Goal: Transaction & Acquisition: Download file/media

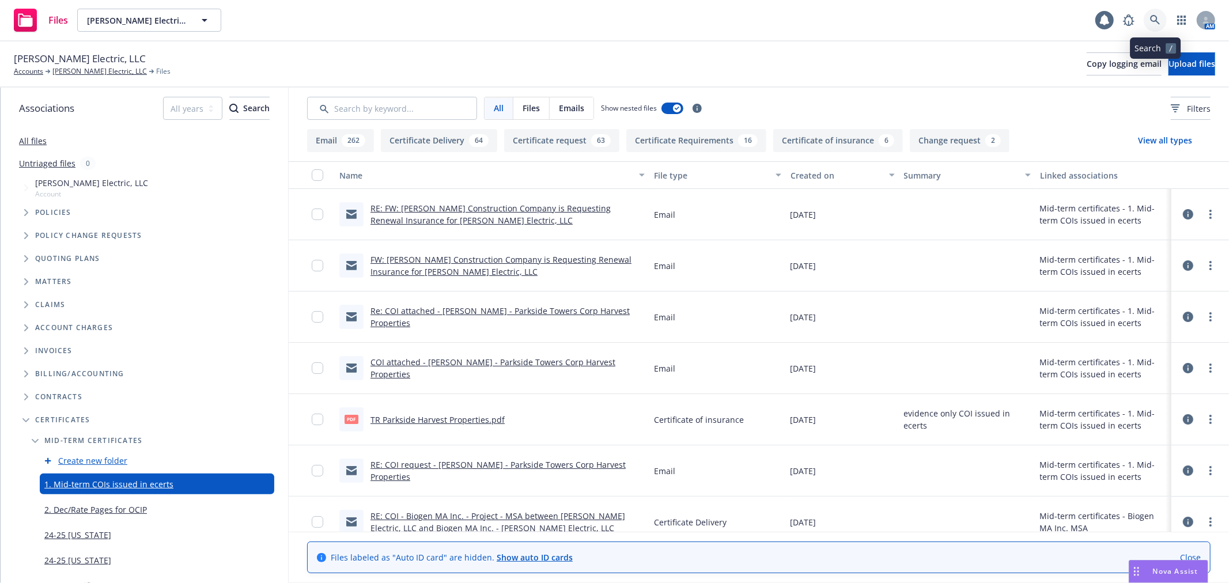
click at [1153, 17] on icon at bounding box center [1155, 20] width 10 height 10
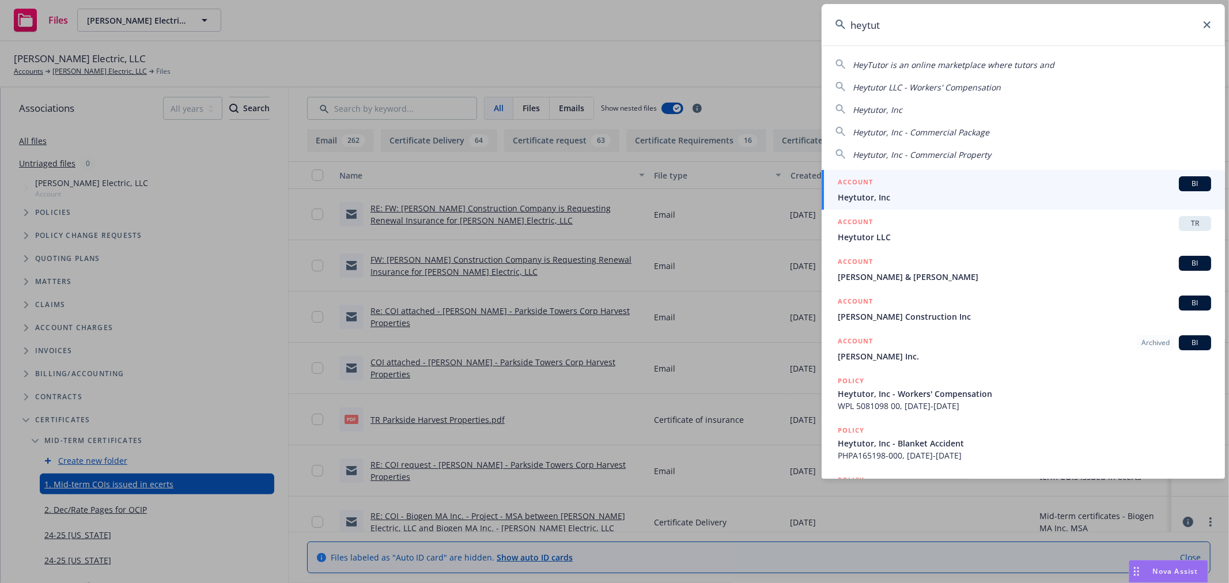
type input "heytut"
click at [1001, 198] on span "Heytutor, Inc" at bounding box center [1024, 197] width 373 height 12
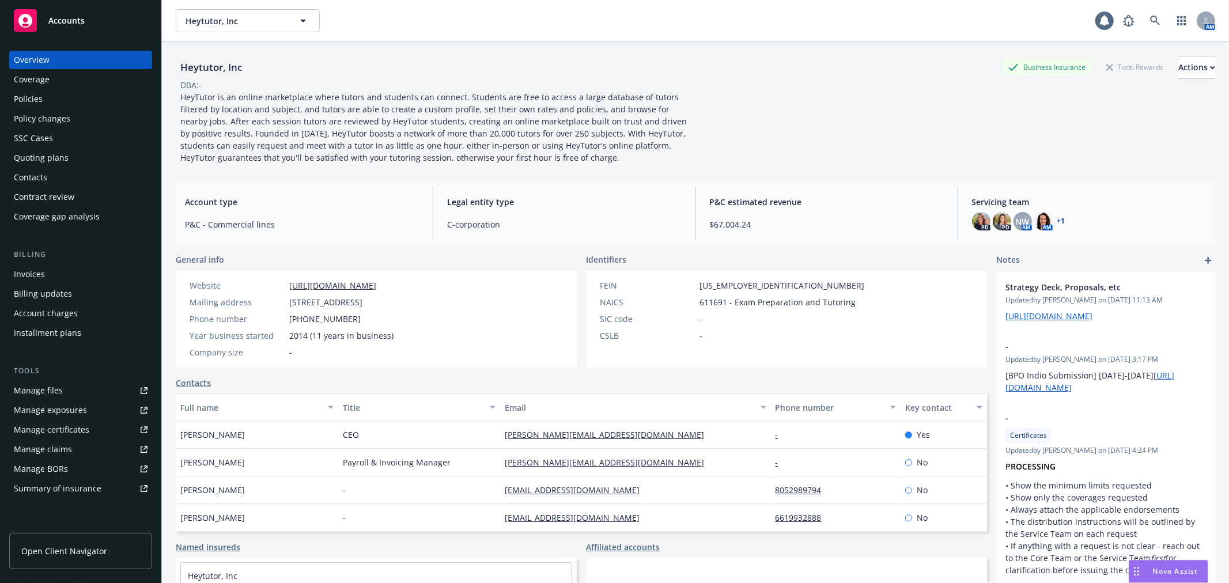
click at [52, 91] on div "Policies" at bounding box center [81, 99] width 134 height 18
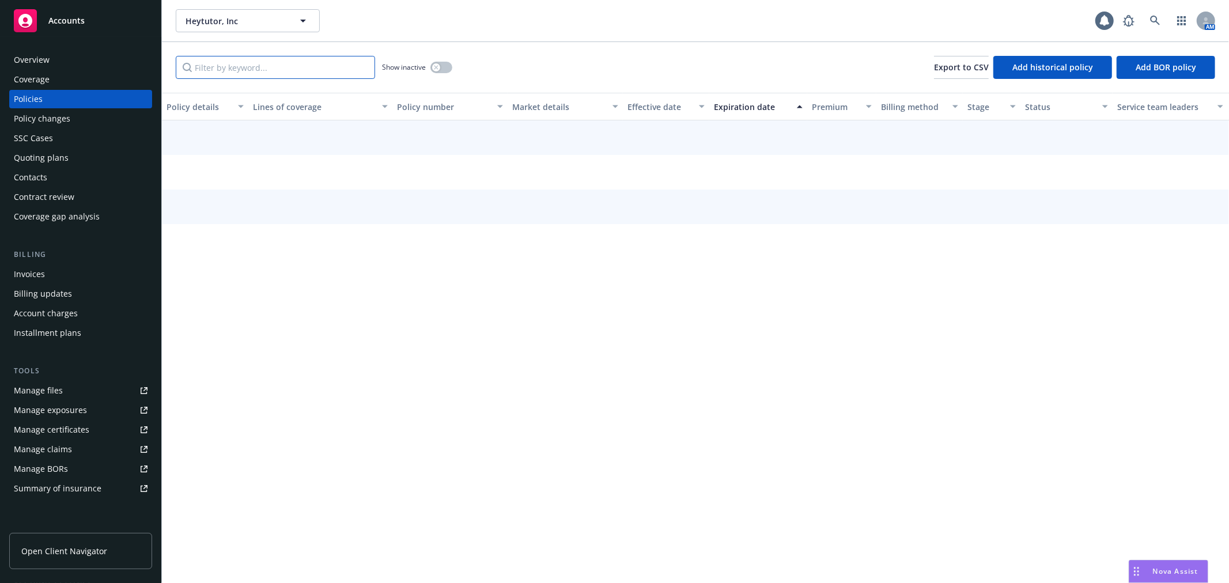
click at [241, 66] on input "Filter by keyword..." at bounding box center [275, 67] width 199 height 23
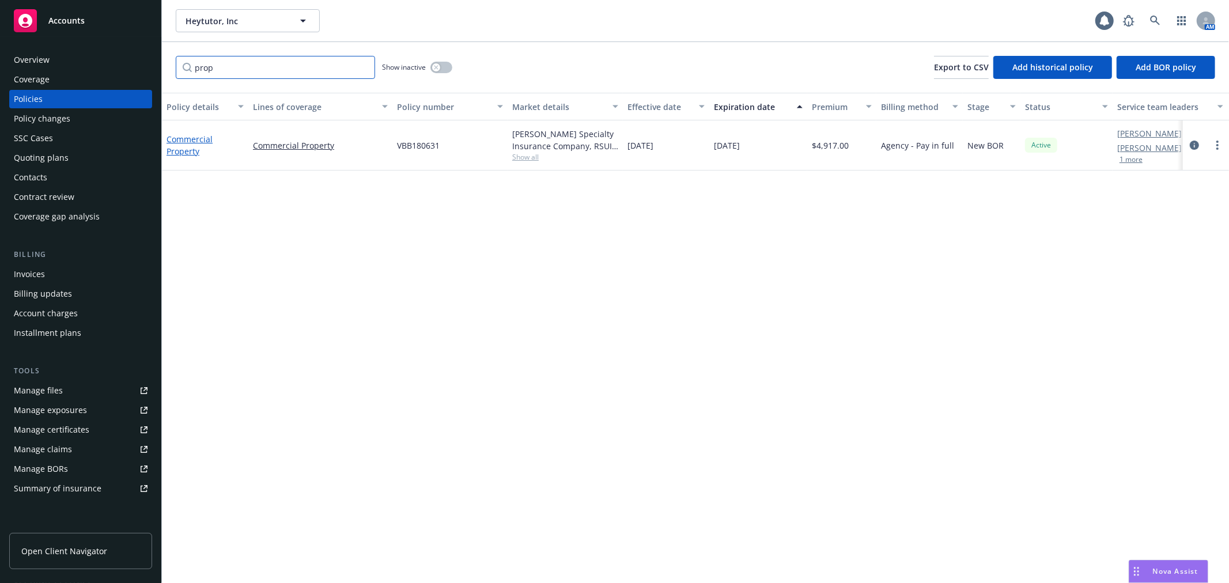
type input "prop"
click at [180, 152] on link "Commercial Property" at bounding box center [189, 145] width 46 height 23
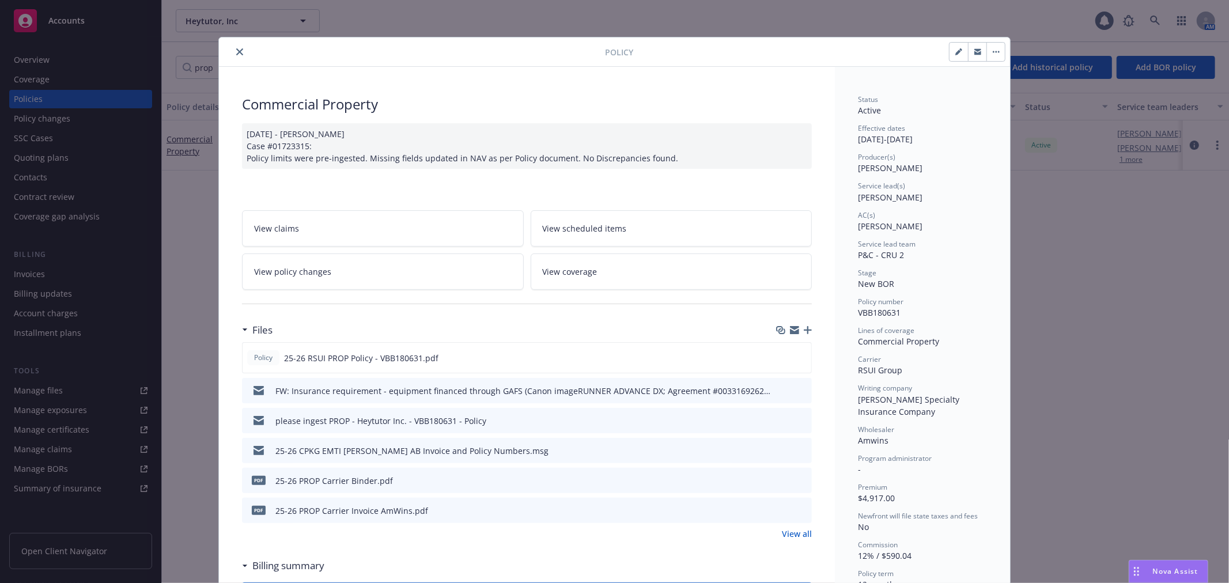
click at [790, 537] on link "View all" at bounding box center [797, 534] width 30 height 12
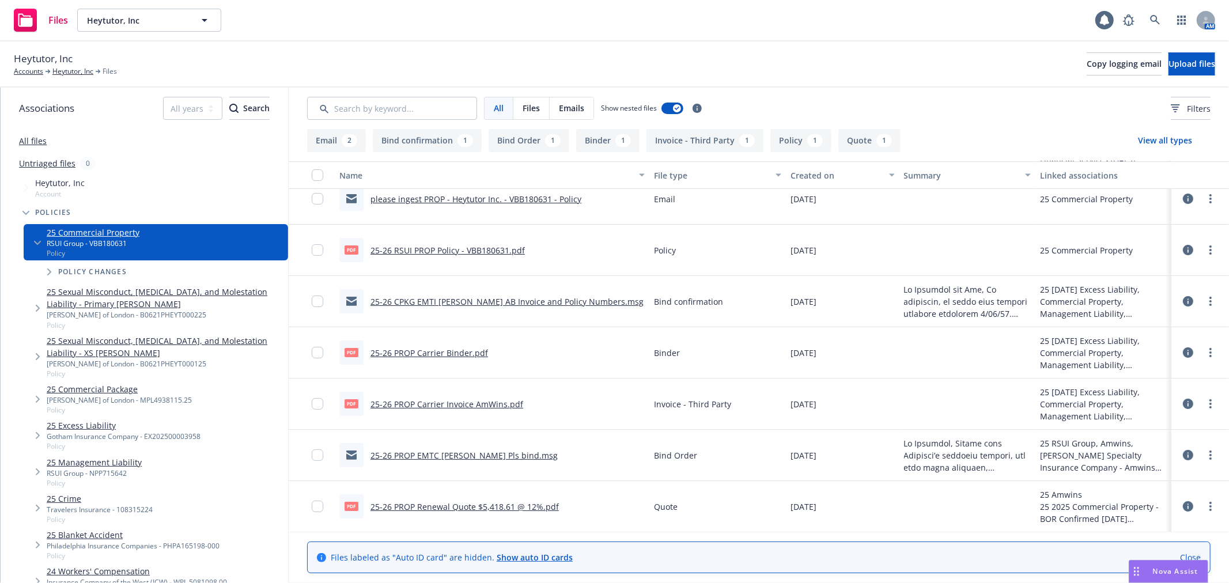
scroll to position [67, 0]
click at [516, 452] on link "25-26 PROP EMTC Cristian@AMWins Pls bind.msg" at bounding box center [463, 454] width 187 height 11
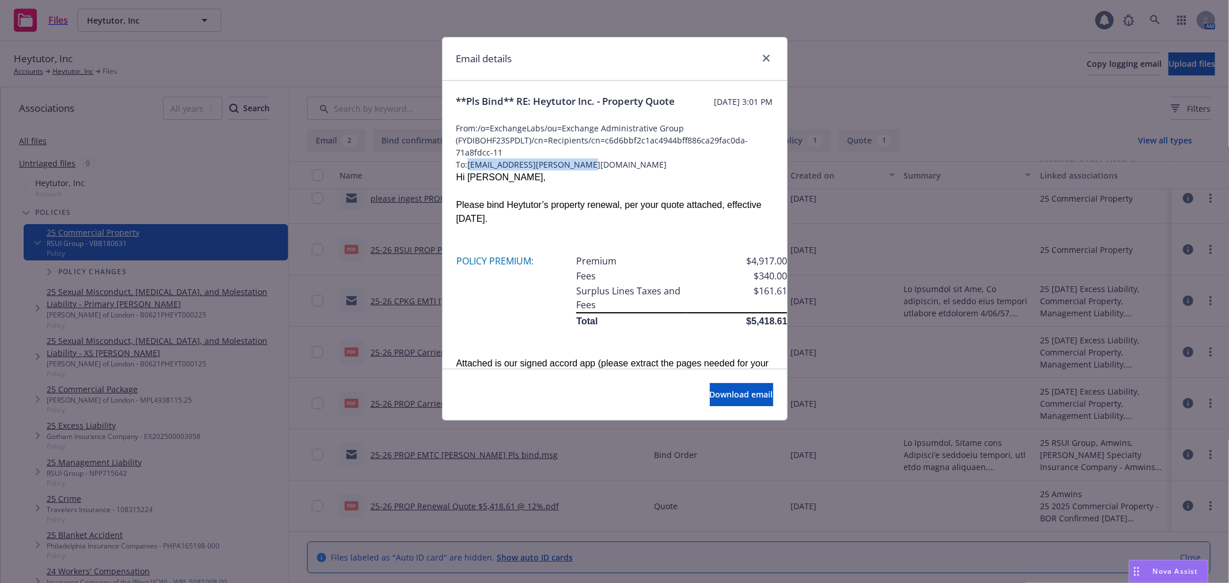
drag, startPoint x: 471, startPoint y: 177, endPoint x: 585, endPoint y: 177, distance: 114.6
click at [585, 171] on span "To: cristian.benitez@amwins.com" at bounding box center [614, 164] width 317 height 12
copy span "cristian.benitez@amwins.com"
click at [759, 59] on link "close" at bounding box center [766, 58] width 14 height 14
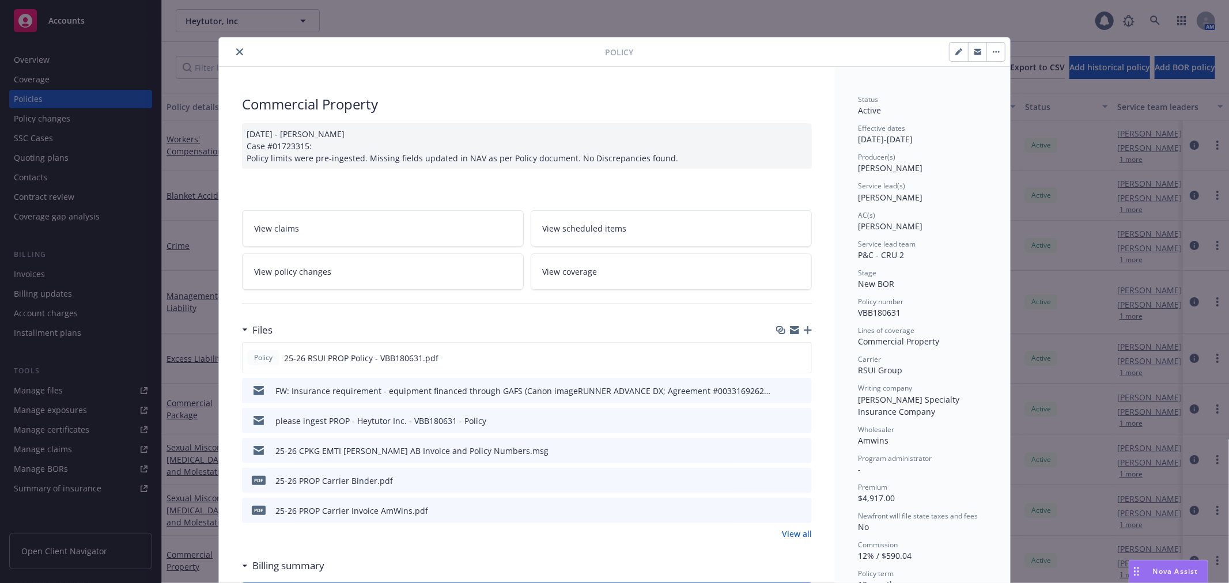
click at [877, 310] on span "VBB180631" at bounding box center [879, 312] width 43 height 11
copy span "VBB180631"
click at [1180, 573] on span "Nova Assist" at bounding box center [1176, 571] width 46 height 10
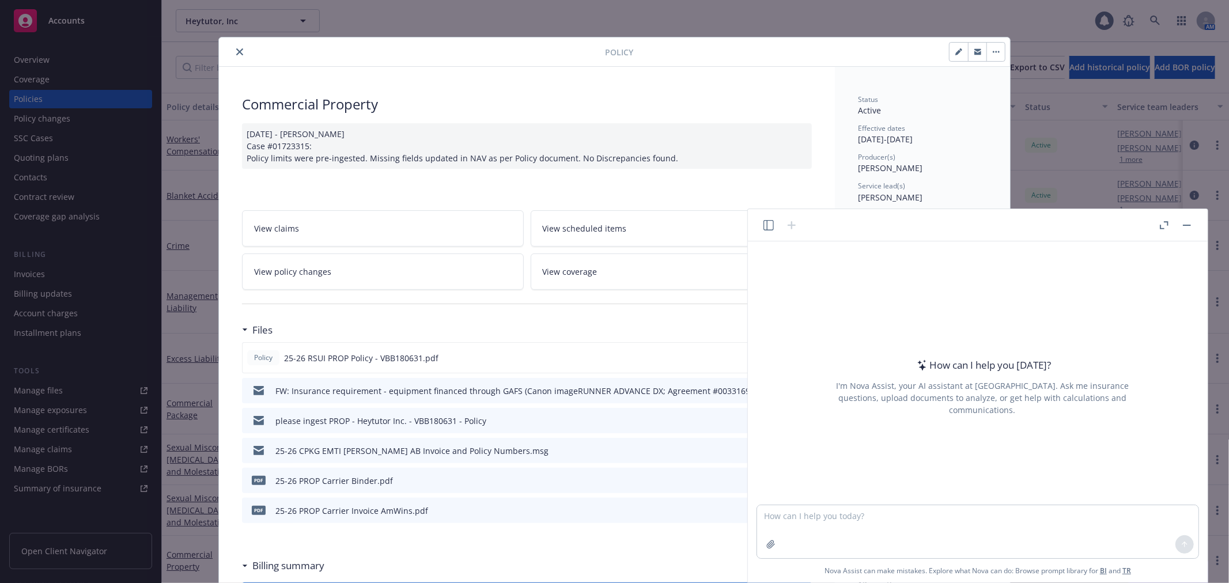
click at [762, 228] on div at bounding box center [780, 225] width 37 height 14
click at [769, 226] on icon "button" at bounding box center [768, 225] width 10 height 10
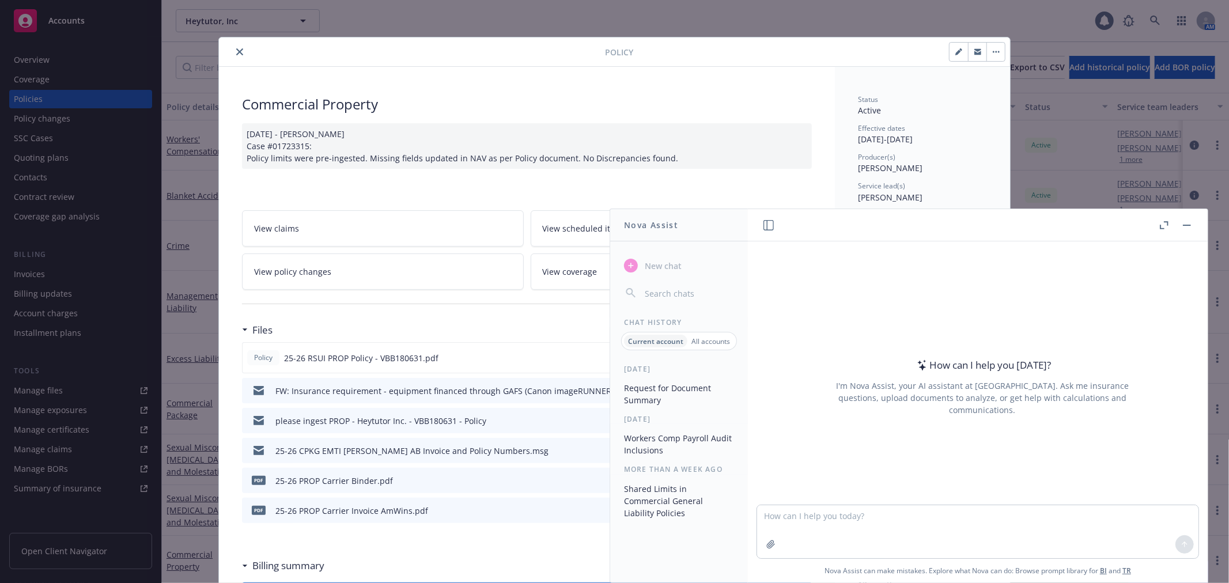
click at [674, 384] on button "Request for Document Summary" at bounding box center [678, 393] width 119 height 31
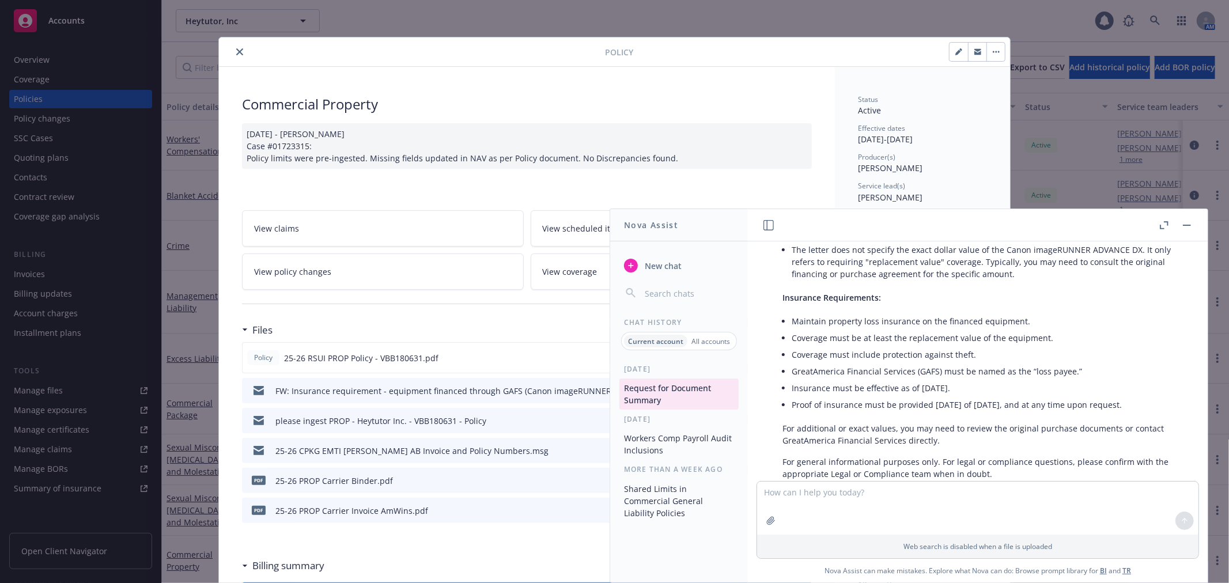
scroll to position [389, 0]
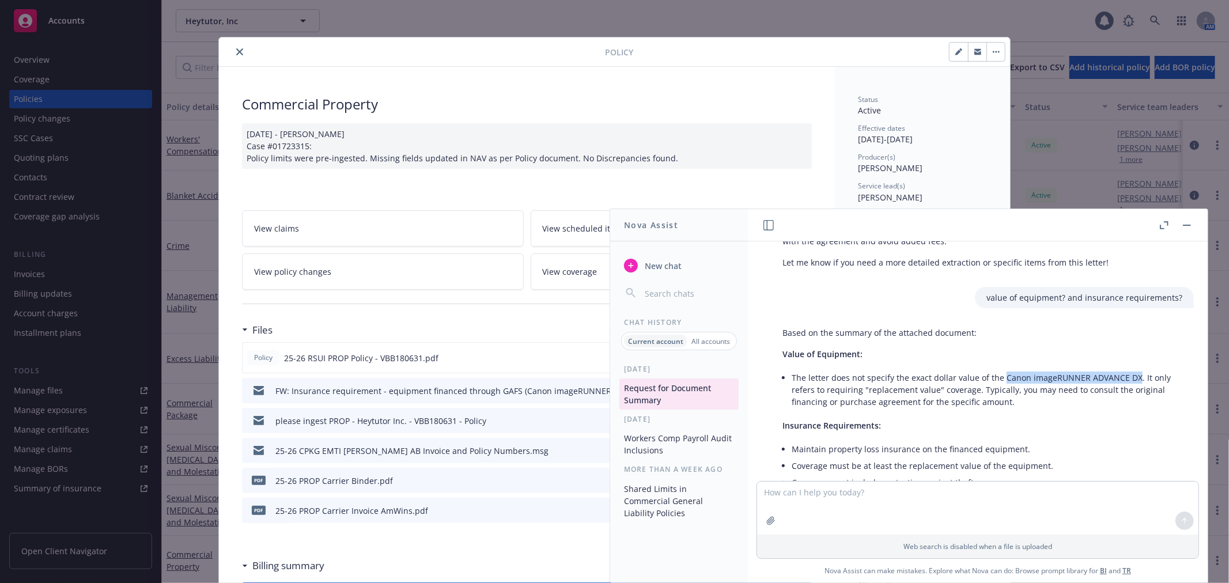
drag, startPoint x: 999, startPoint y: 371, endPoint x: 1133, endPoint y: 373, distance: 133.7
click at [1133, 373] on li "The letter does not specify the exact dollar value of the Canon imageRUNNER ADV…" at bounding box center [986, 389] width 391 height 41
copy li "Canon imageRUNNER ADVANCE DX"
click at [811, 498] on textarea at bounding box center [977, 508] width 441 height 53
type textarea "what is the contact info for the loss payee?"
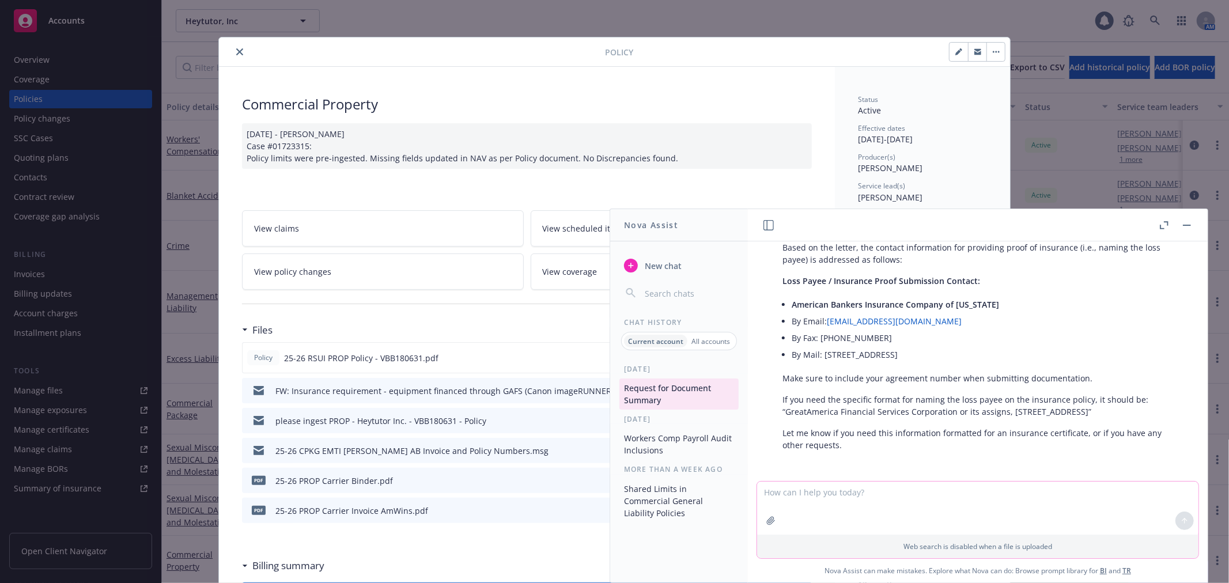
scroll to position [849, 0]
drag, startPoint x: 786, startPoint y: 404, endPoint x: 1139, endPoint y: 405, distance: 353.1
click at [1139, 405] on p "If you need the specific format for naming the loss payee on the insurance poli…" at bounding box center [982, 404] width 400 height 24
copy p "GreatAmerica Financial Services Corporation or its assigns, PO Box 609, Cedar R…"
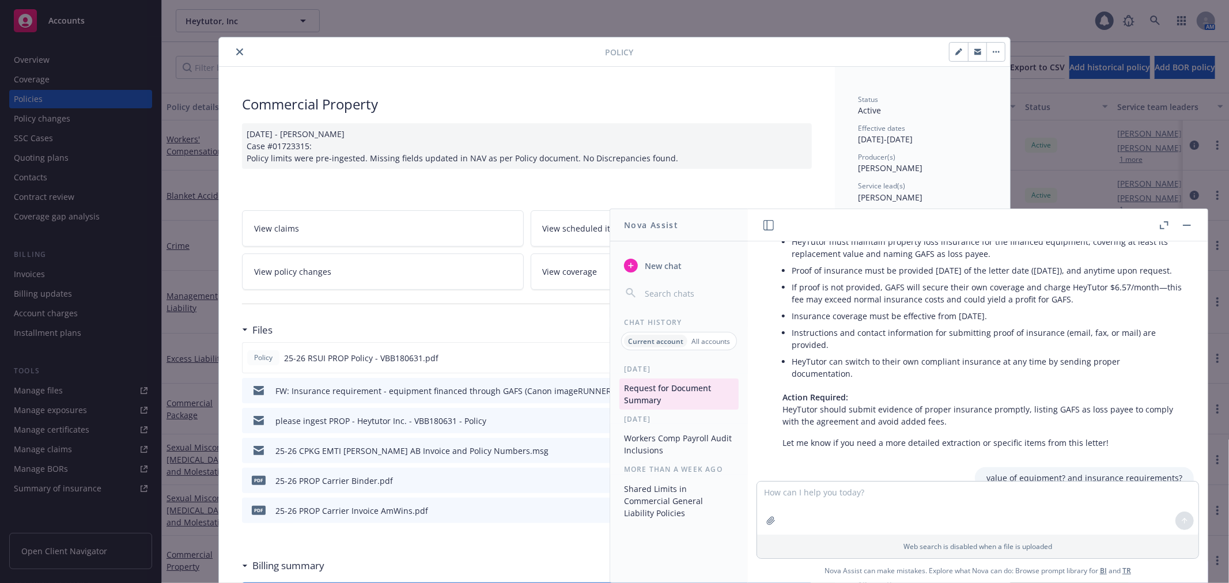
scroll to position [81, 0]
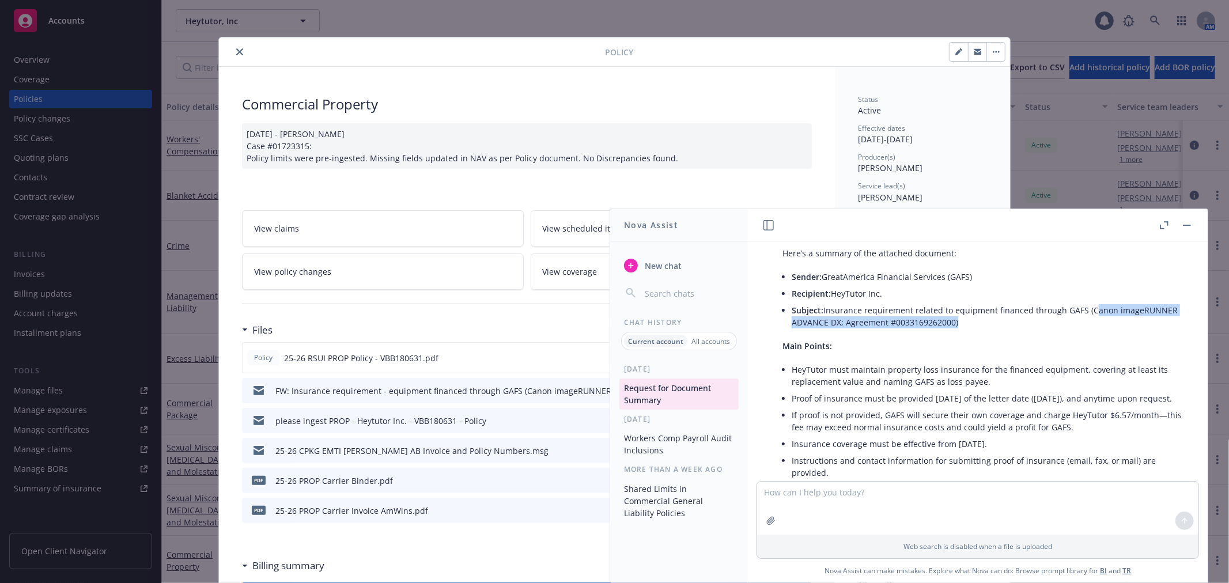
drag, startPoint x: 1086, startPoint y: 309, endPoint x: 953, endPoint y: 324, distance: 134.5
click at [953, 324] on li "Subject: Insurance requirement related to equipment financed through GAFS (Cano…" at bounding box center [986, 316] width 391 height 29
copy li "Canon imageRUNNER ADVANCE DX; Agreement #0033169262000"
click at [794, 499] on textarea at bounding box center [977, 508] width 441 height 53
paste textarea "GreatAmerica Financial Services"
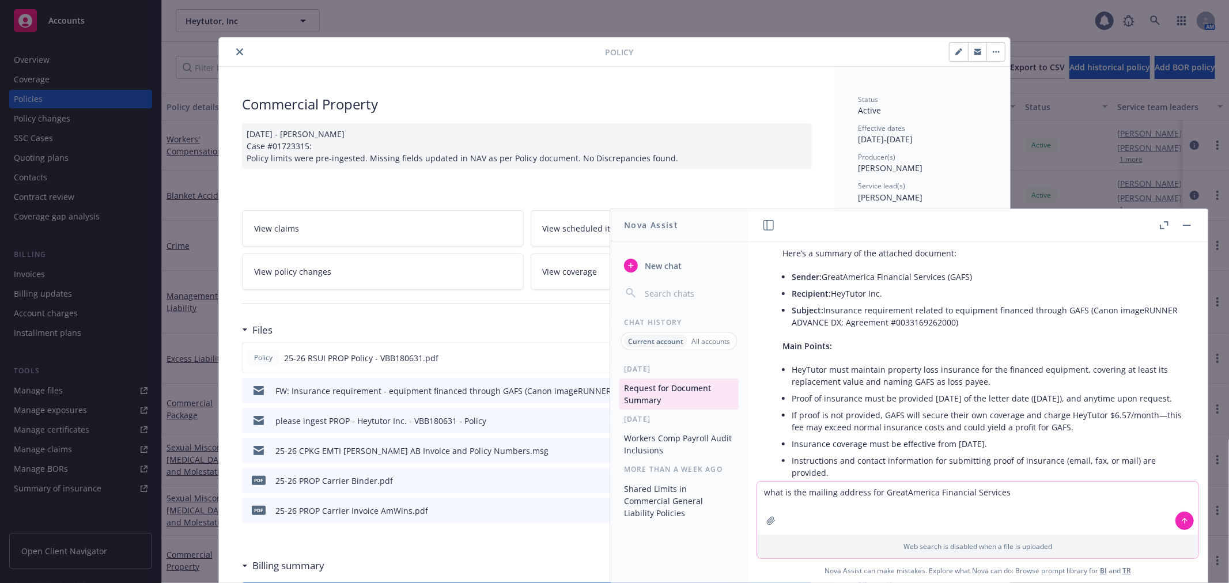
type textarea "what is the mailing address for GreatAmerica Financial Services ?"
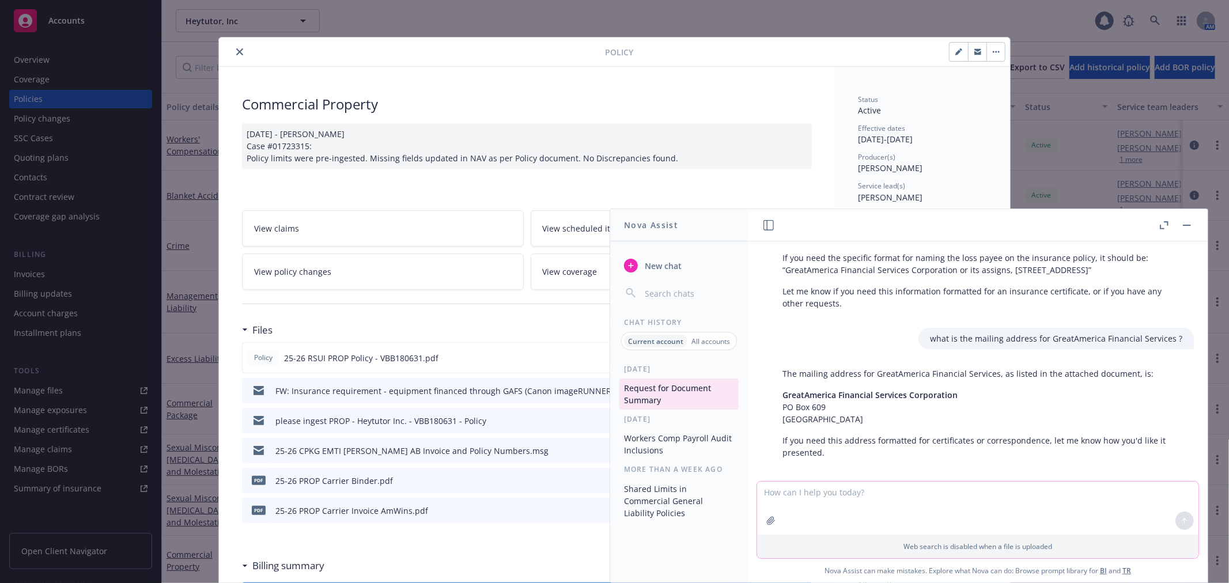
scroll to position [998, 0]
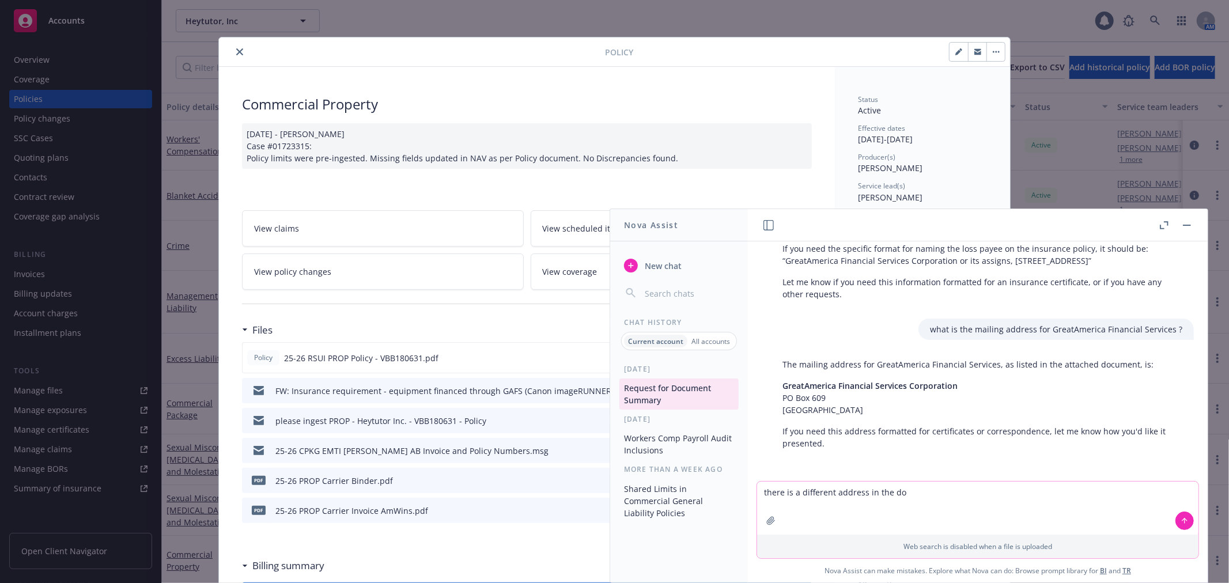
type textarea "there is a different address in the doc"
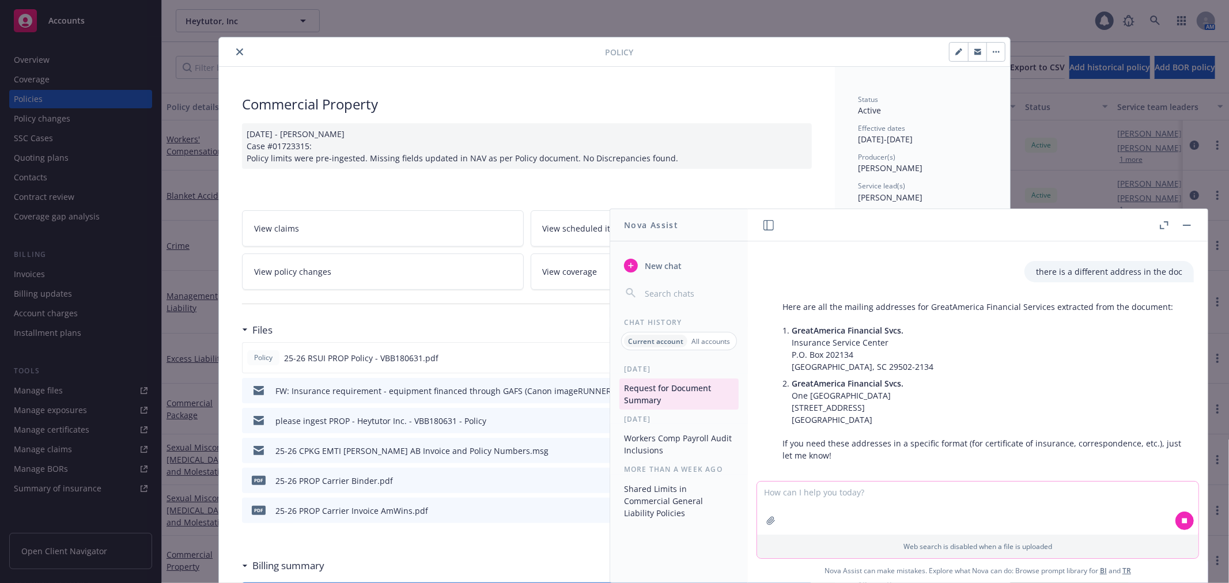
scroll to position [1217, 0]
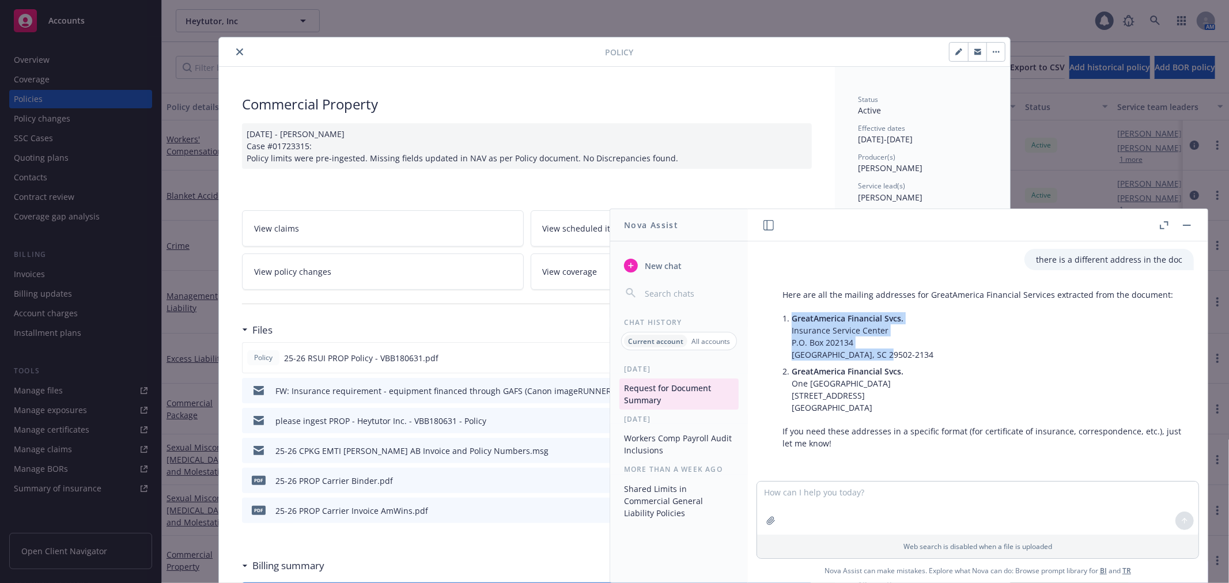
drag, startPoint x: 791, startPoint y: 316, endPoint x: 884, endPoint y: 348, distance: 98.2
click at [884, 348] on p "GreatAmerica Financial Svcs. Insurance Service Center P.O. Box 202134 Florence,…" at bounding box center [986, 336] width 391 height 48
copy p "GreatAmerica Financial Svcs. Insurance Service Center P.O. Box 202134 Florence,…"
click at [237, 52] on icon "close" at bounding box center [239, 51] width 7 height 7
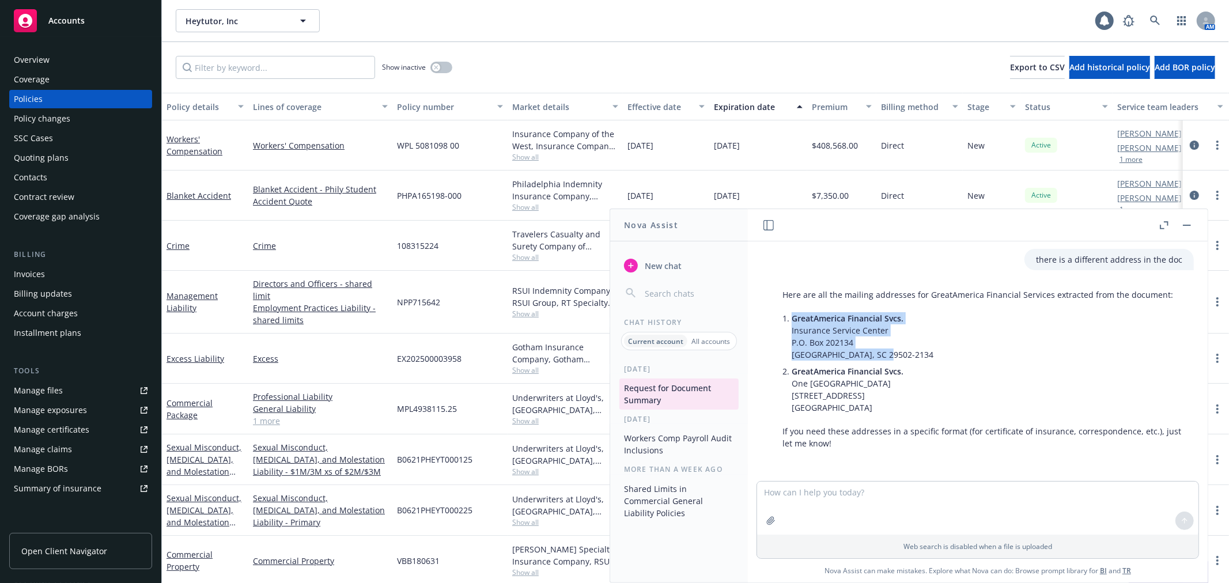
click at [113, 116] on div "Policy changes" at bounding box center [81, 118] width 134 height 18
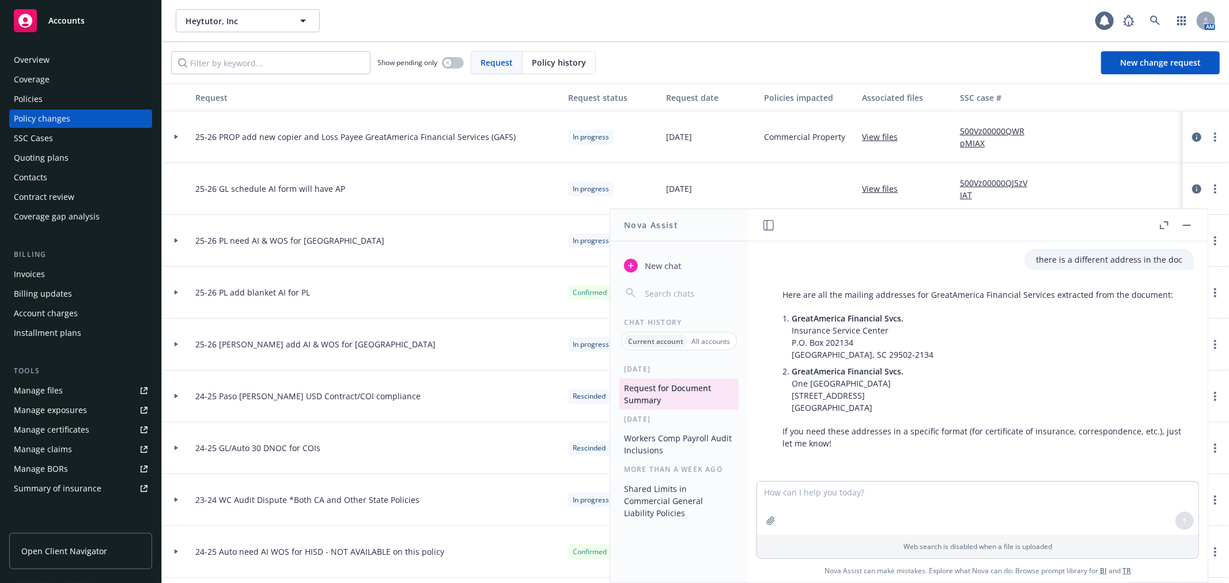
click at [177, 135] on icon at bounding box center [176, 137] width 5 height 4
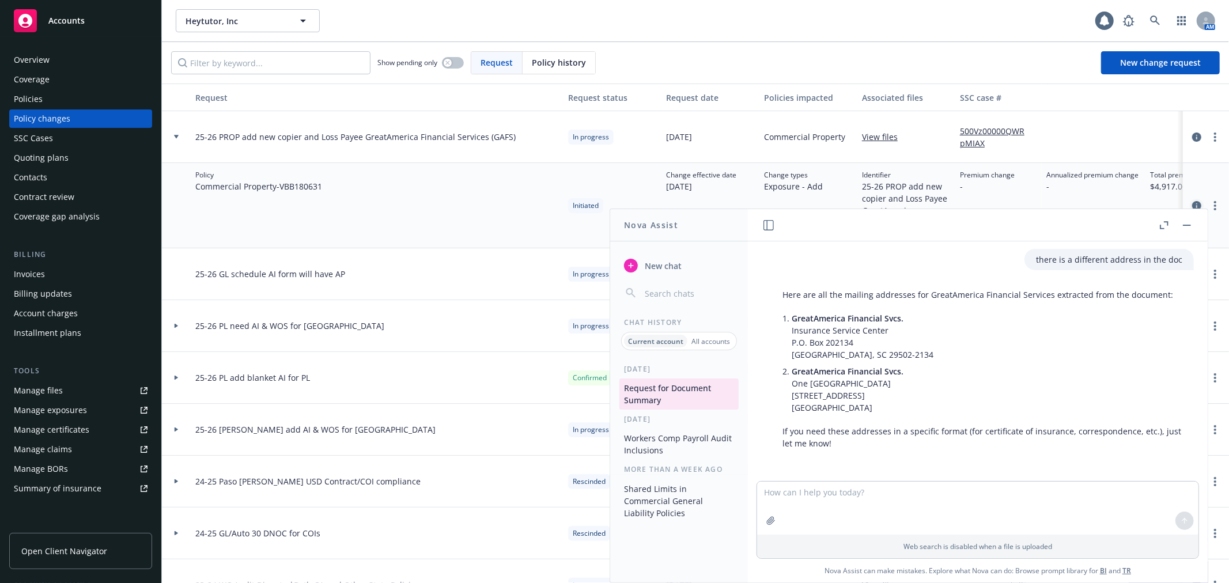
click at [1192, 201] on icon "circleInformation" at bounding box center [1196, 205] width 9 height 9
click at [1181, 226] on button "button" at bounding box center [1187, 225] width 14 height 14
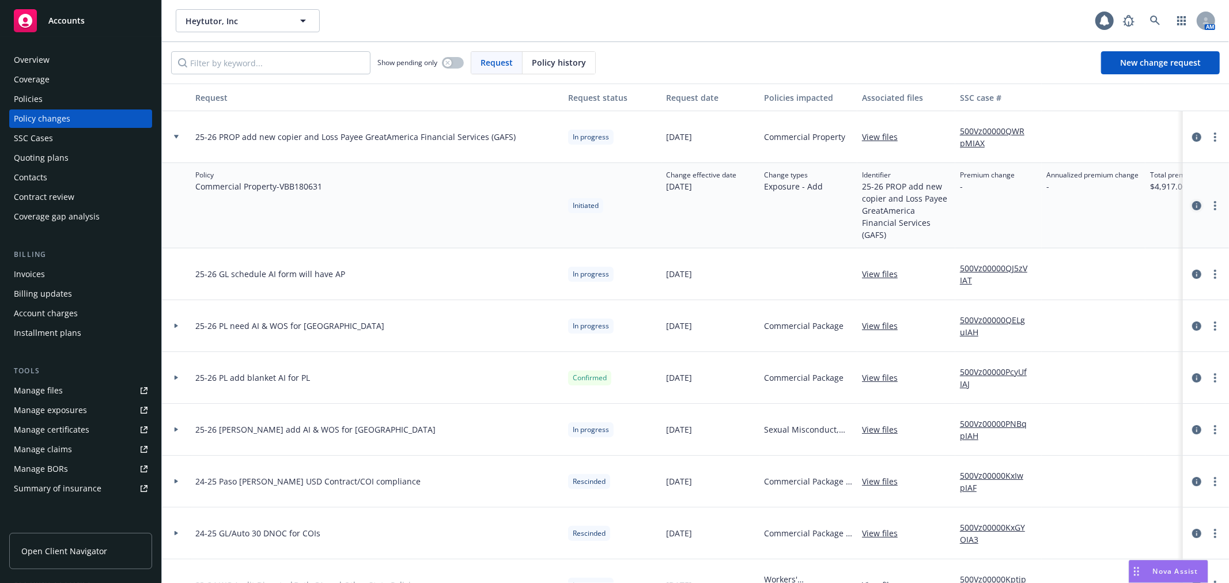
click at [1192, 201] on icon "circleInformation" at bounding box center [1196, 205] width 9 height 9
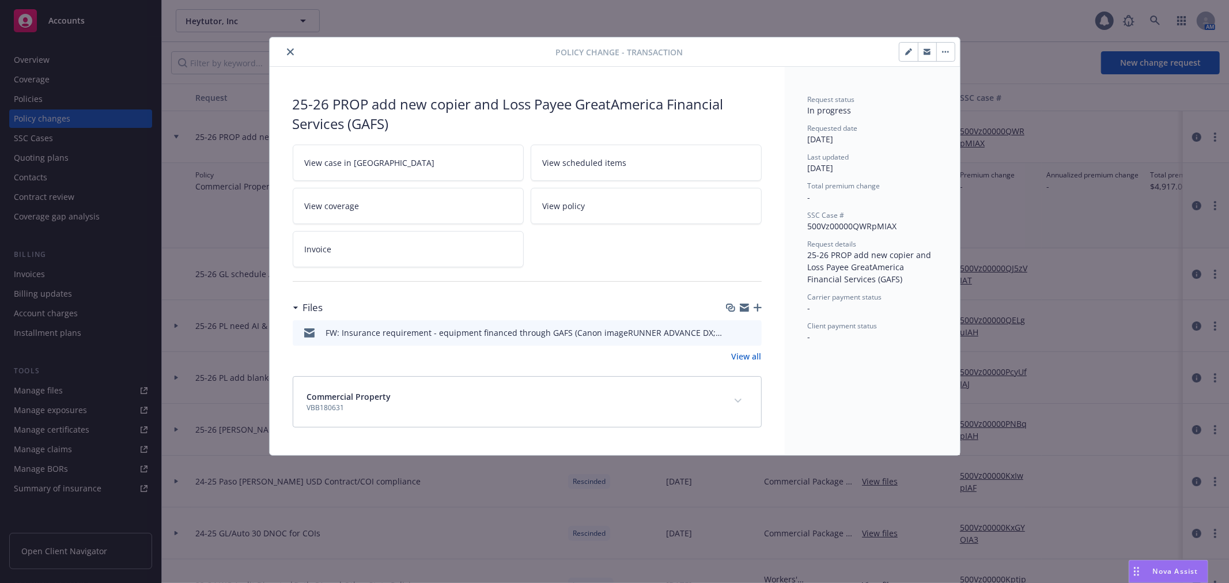
click at [743, 309] on icon "button" at bounding box center [744, 308] width 9 height 5
click at [291, 52] on icon "close" at bounding box center [290, 51] width 7 height 7
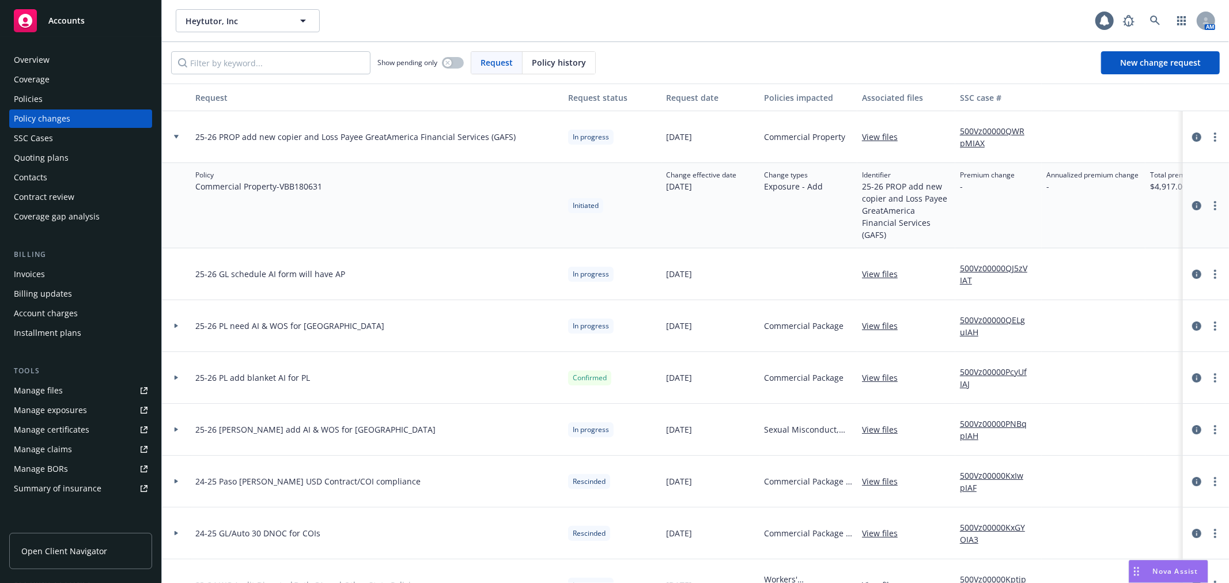
click at [94, 395] on link "Manage files" at bounding box center [80, 390] width 143 height 18
click at [177, 133] on div at bounding box center [176, 137] width 29 height 52
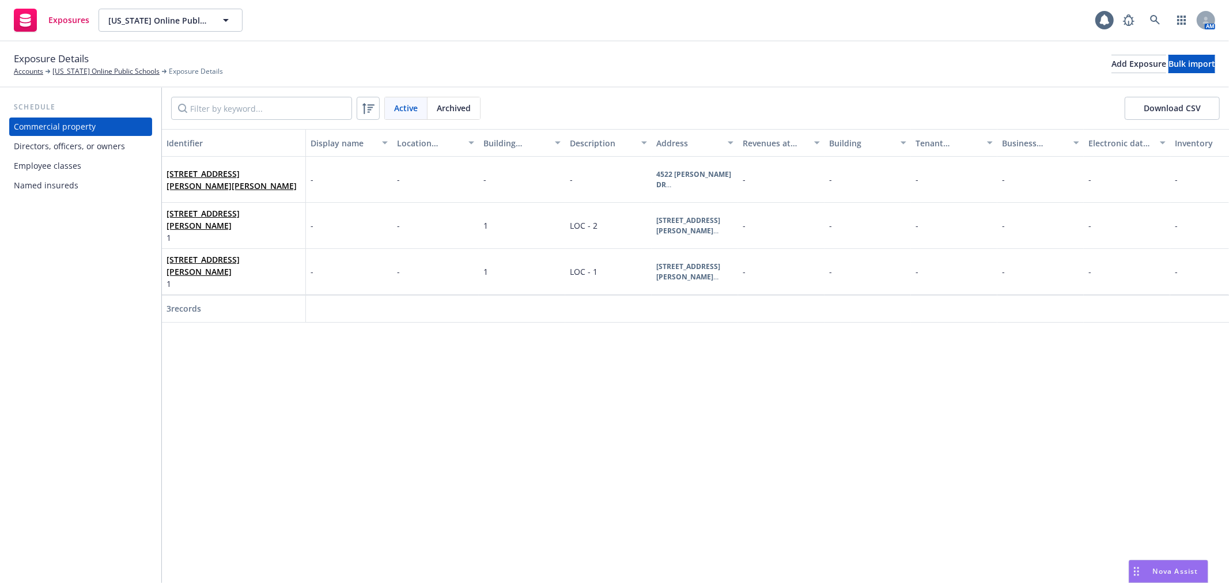
click at [90, 171] on div "Employee classes" at bounding box center [81, 166] width 134 height 18
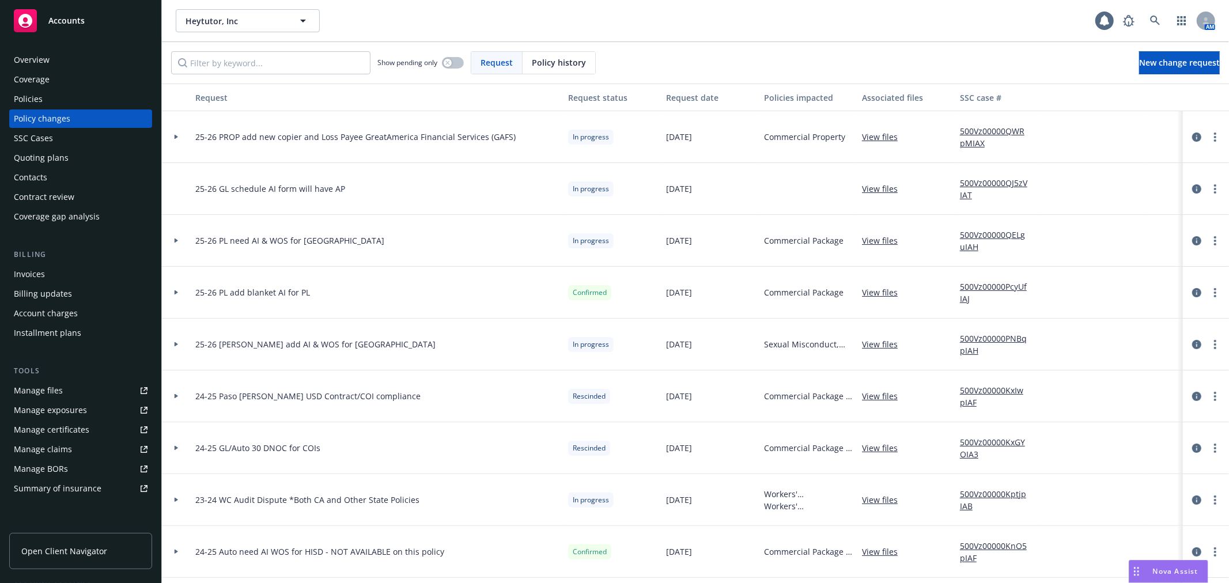
scroll to position [1217, 0]
click at [1158, 22] on icon at bounding box center [1155, 21] width 10 height 10
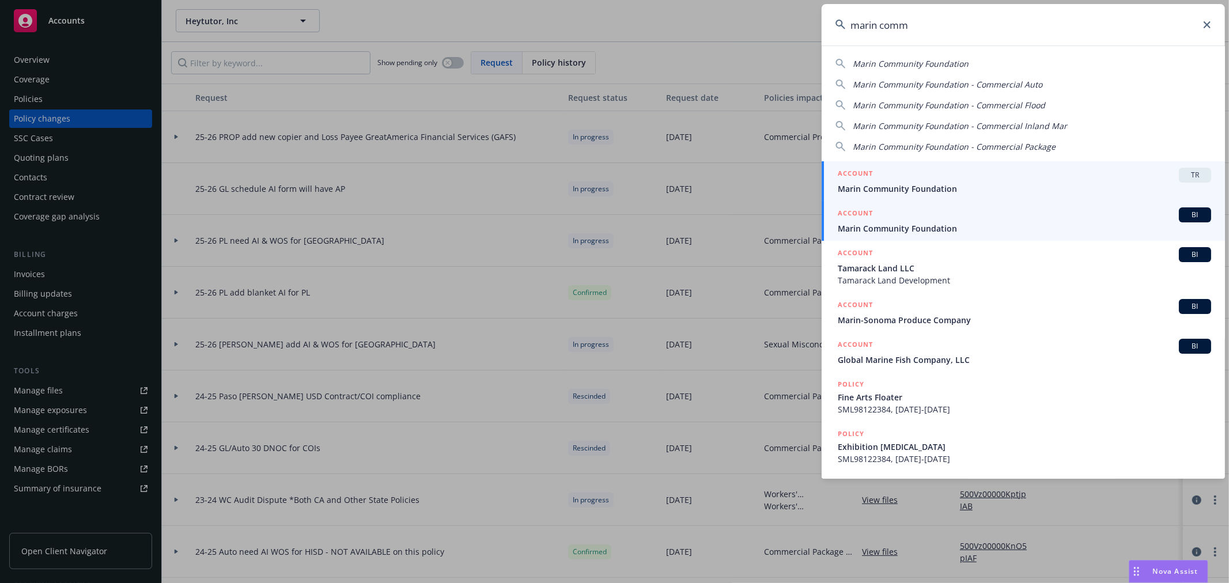
type input "marin comm"
click at [951, 225] on span "Marin Community Foundation" at bounding box center [1024, 228] width 373 height 12
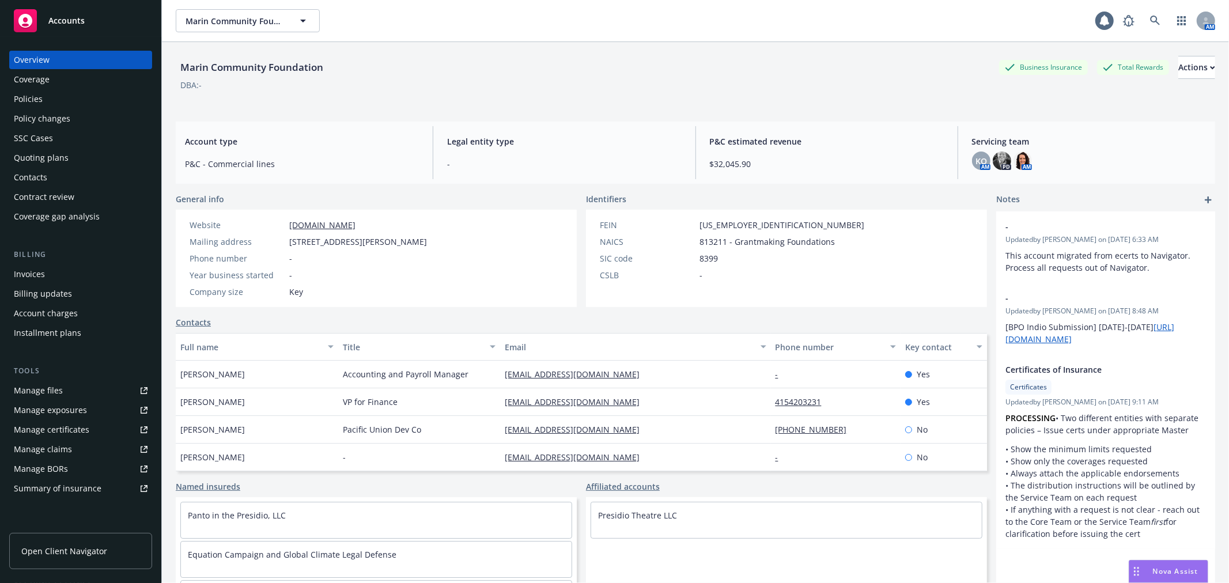
click at [107, 546] on link "Open Client Navigator" at bounding box center [80, 551] width 143 height 36
click at [84, 92] on div "Policies" at bounding box center [81, 99] width 134 height 18
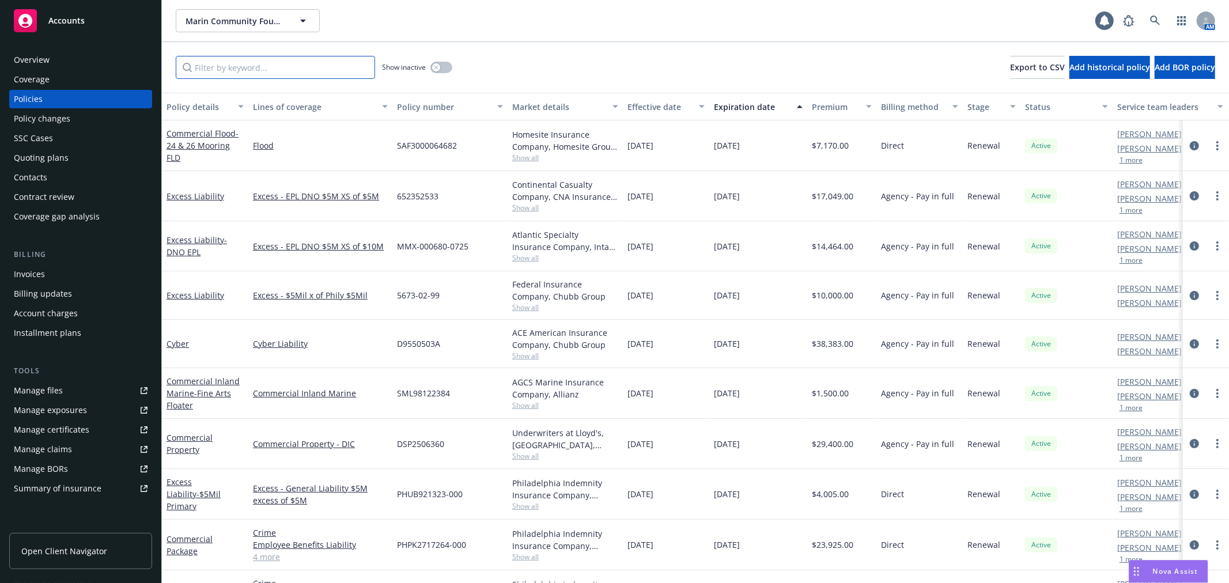
click at [273, 58] on input "Filter by keyword..." at bounding box center [275, 67] width 199 height 23
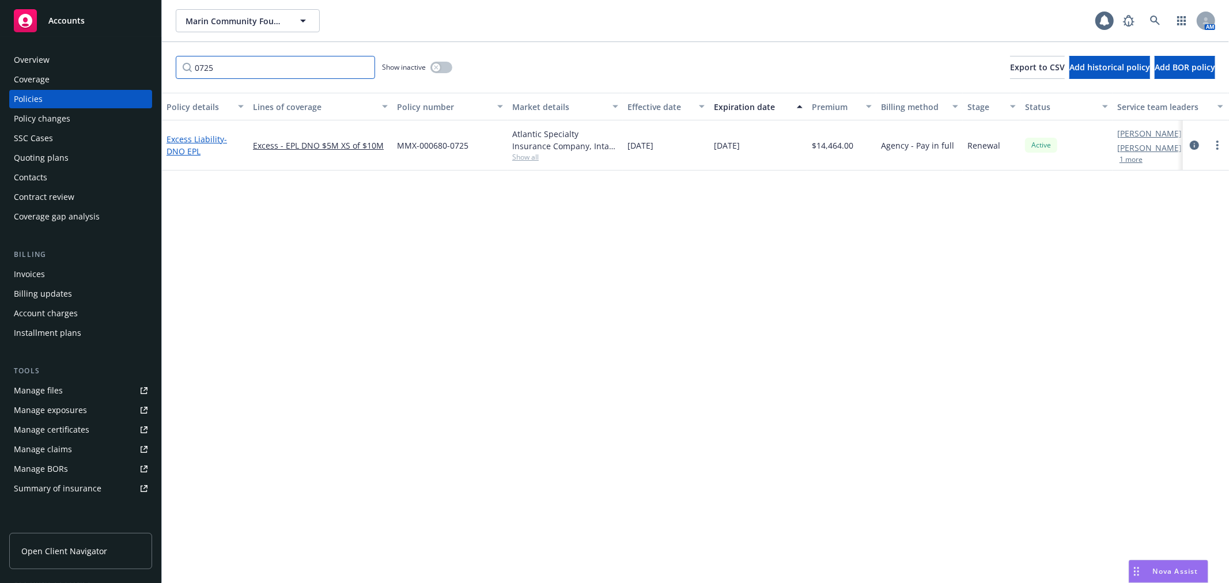
type input "0725"
click at [202, 139] on link "Excess Liability - DNO EPL" at bounding box center [196, 145] width 60 height 23
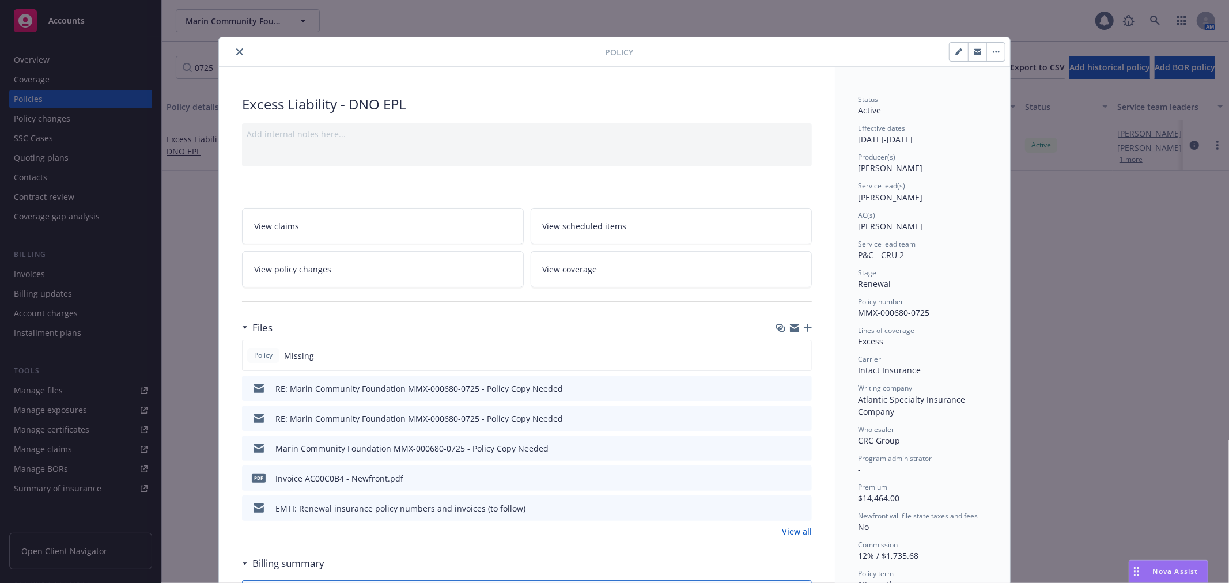
click at [797, 387] on icon "preview file" at bounding box center [801, 388] width 10 height 8
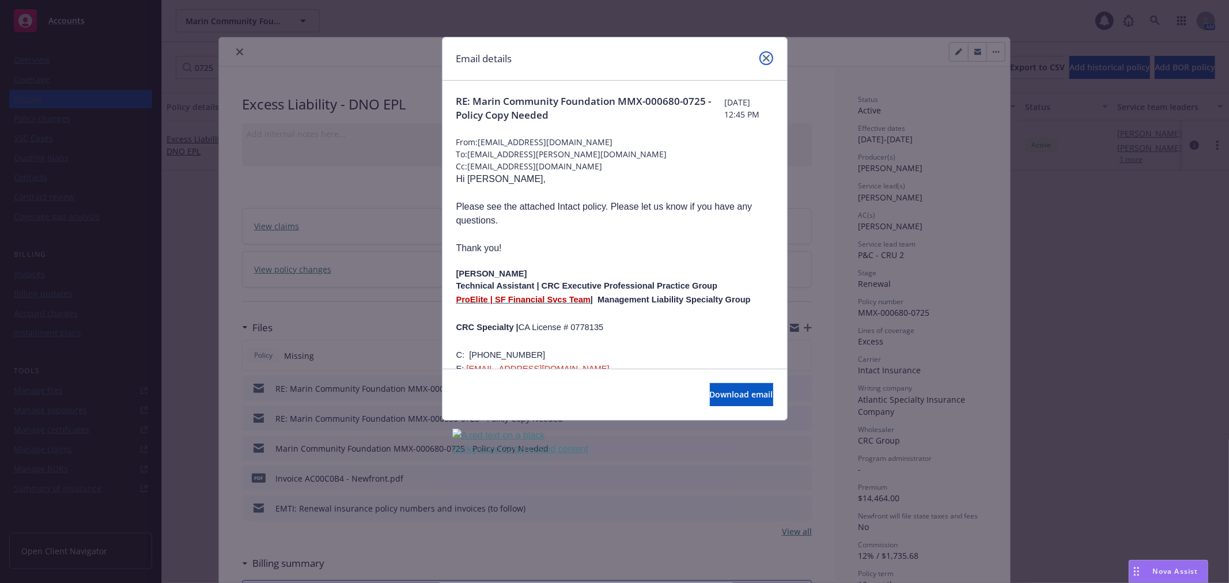
click at [766, 58] on icon "close" at bounding box center [766, 58] width 7 height 7
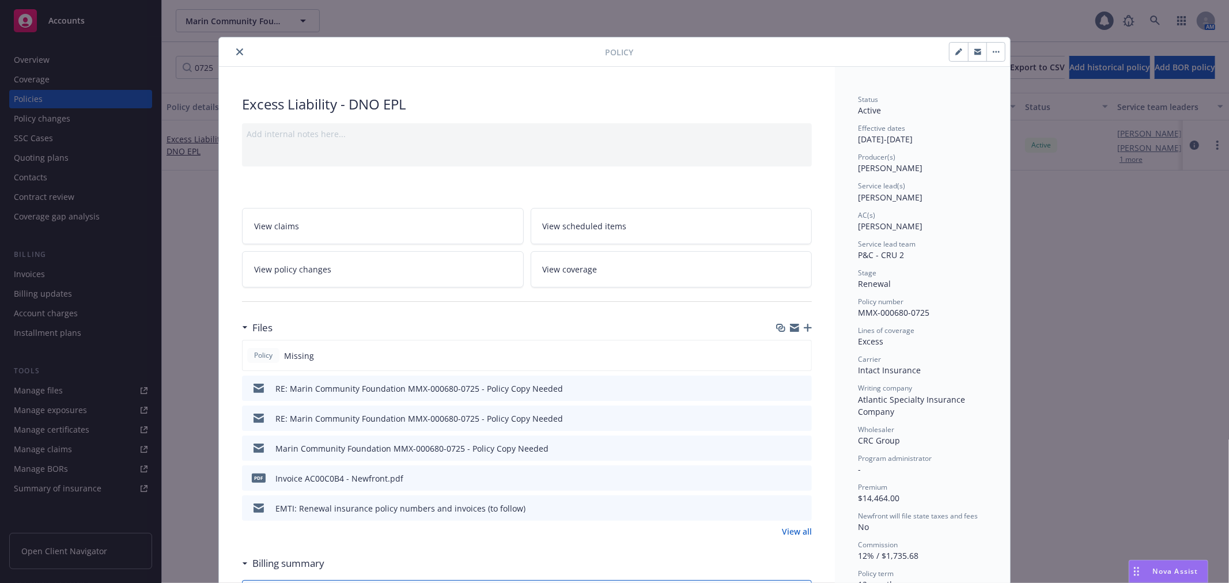
click at [237, 52] on icon "close" at bounding box center [239, 51] width 7 height 7
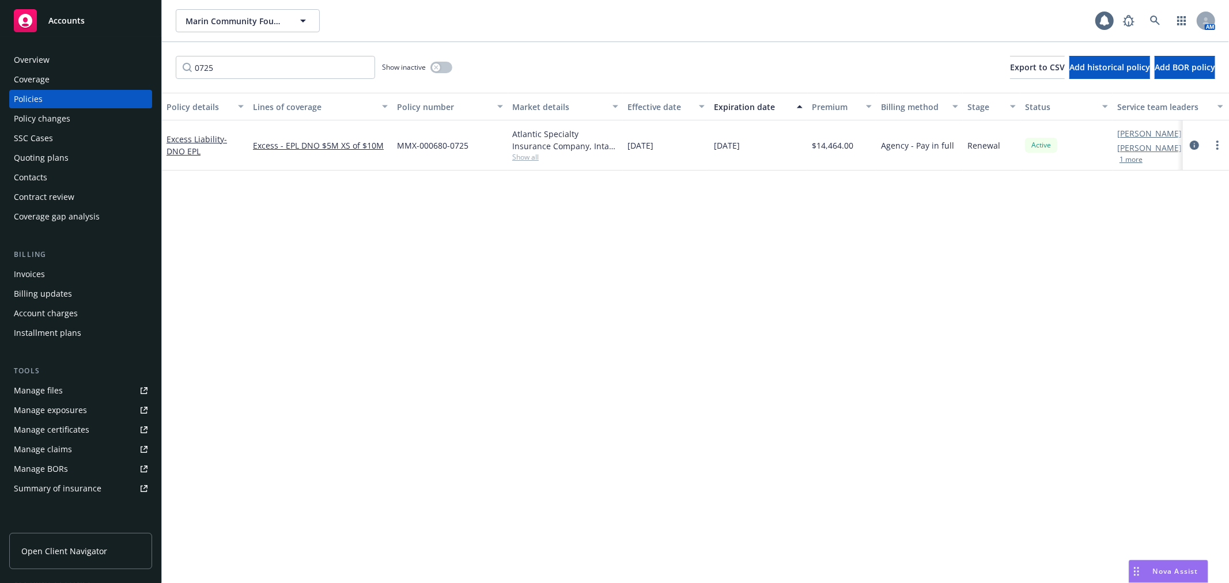
click at [67, 388] on link "Manage files" at bounding box center [80, 390] width 143 height 18
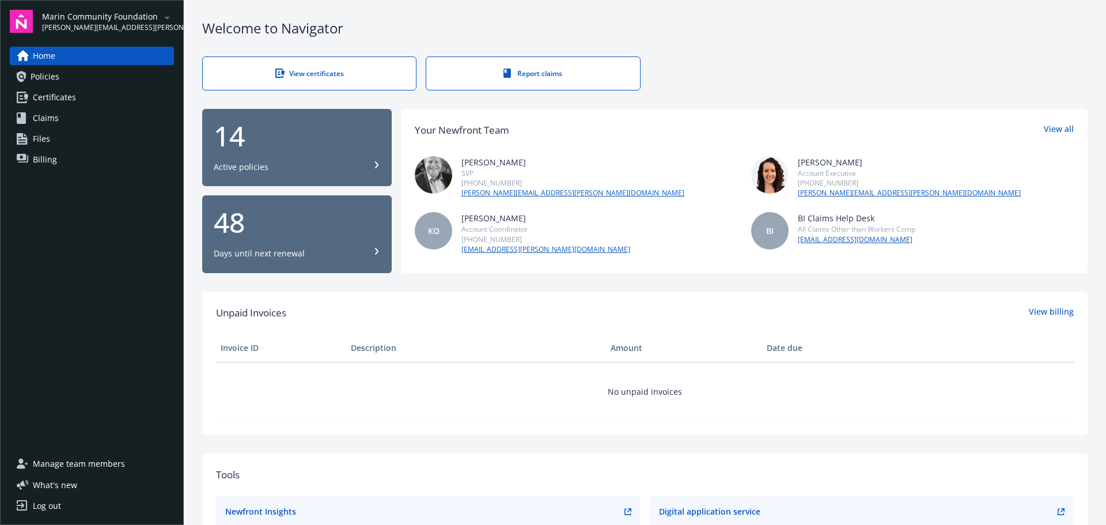
click at [82, 81] on link "Policies" at bounding box center [92, 76] width 164 height 18
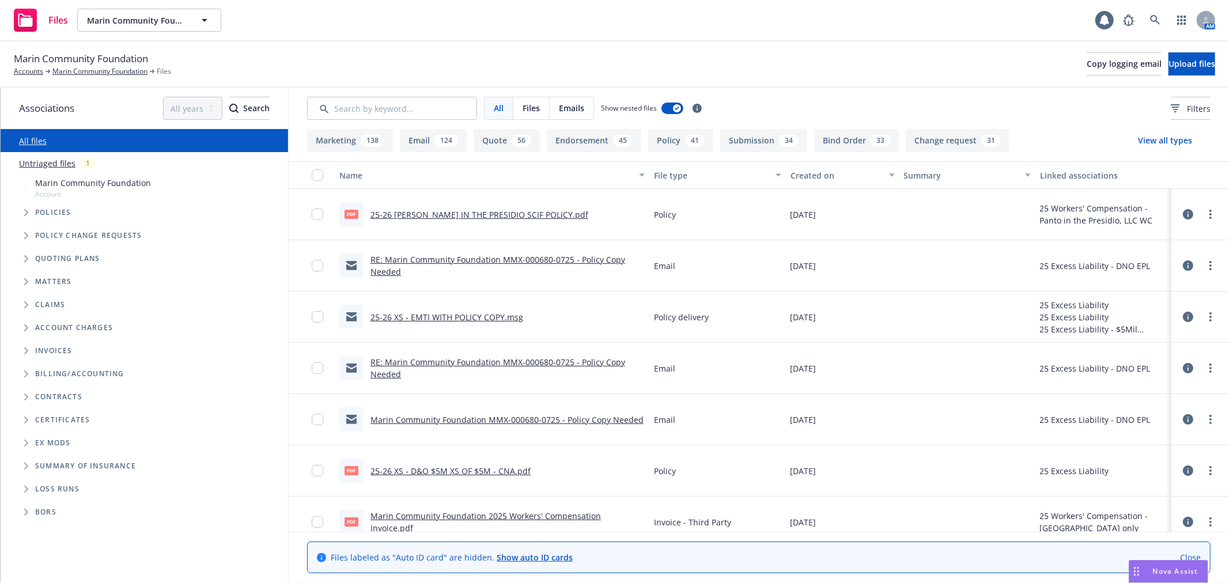
click at [39, 163] on link "Untriaged files" at bounding box center [47, 163] width 56 height 12
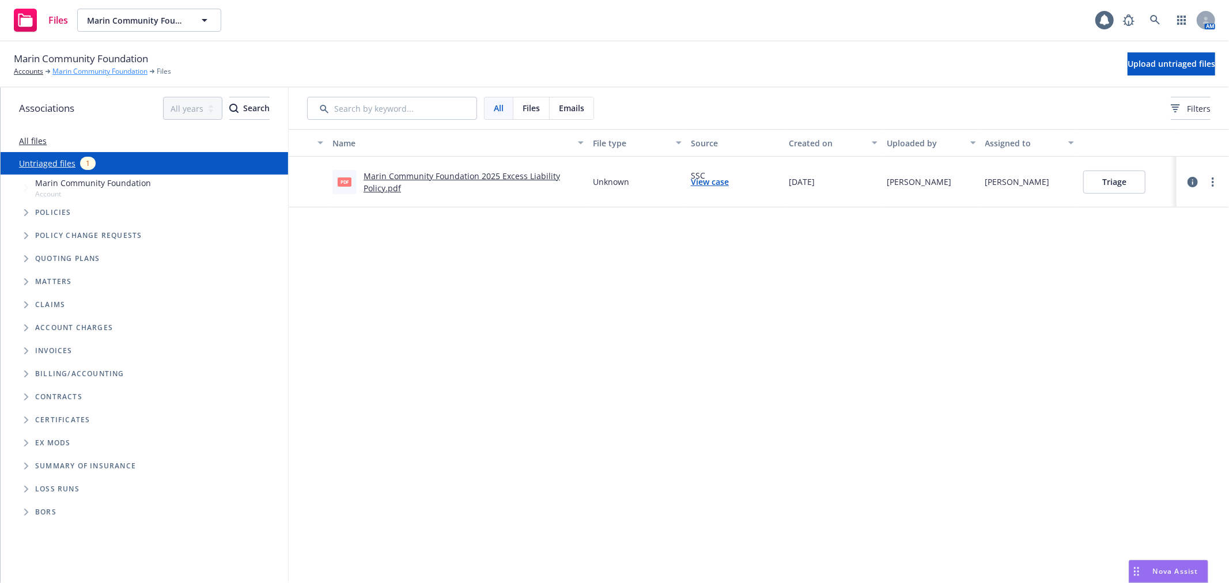
click at [90, 71] on link "Marin Community Foundation" at bounding box center [99, 71] width 95 height 10
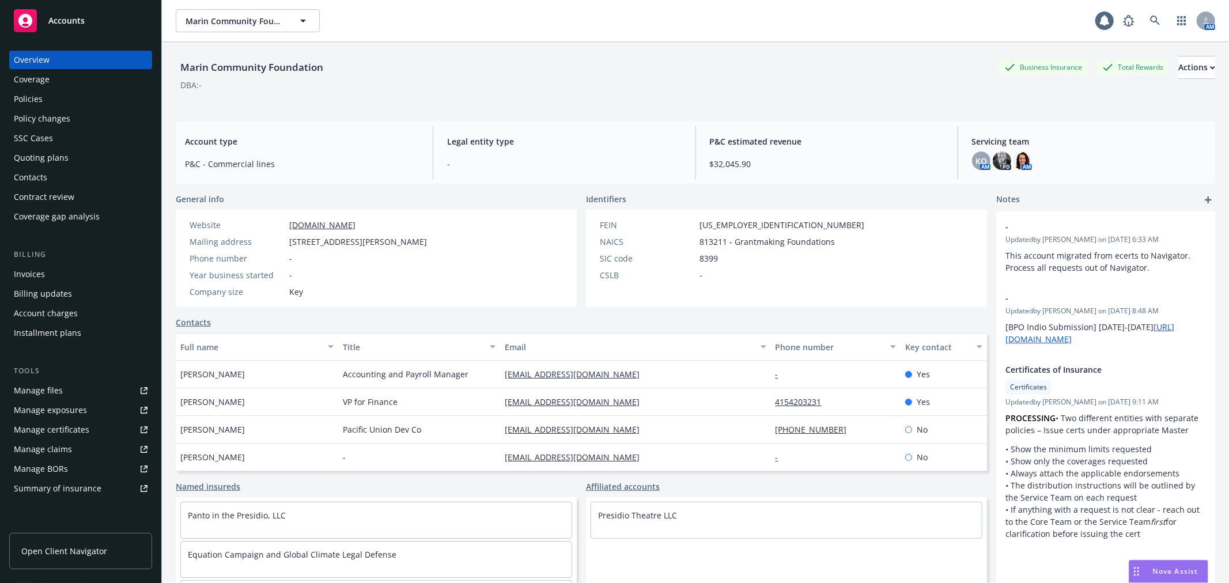
click at [55, 95] on div "Policies" at bounding box center [81, 99] width 134 height 18
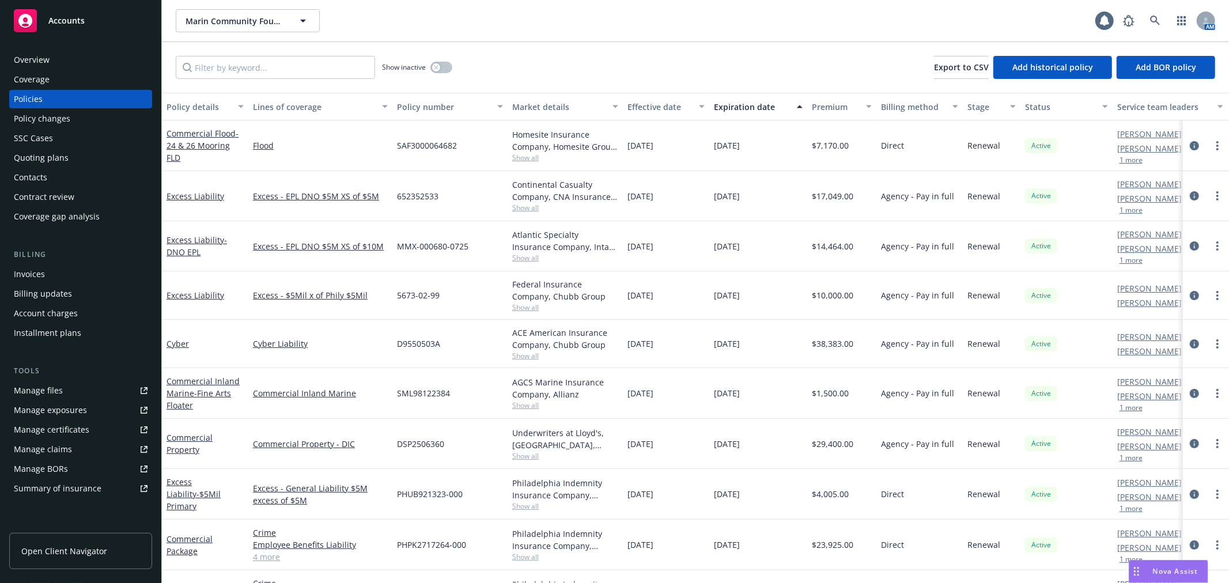
click at [62, 122] on div "Policy changes" at bounding box center [42, 118] width 56 height 18
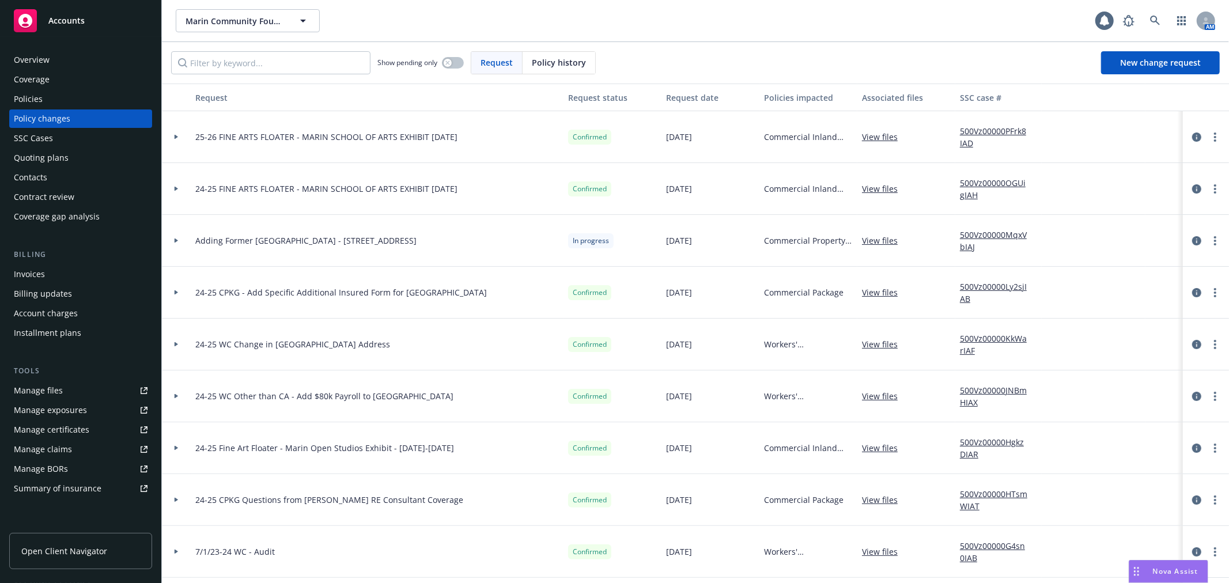
click at [61, 137] on div "SSC Cases" at bounding box center [81, 138] width 134 height 18
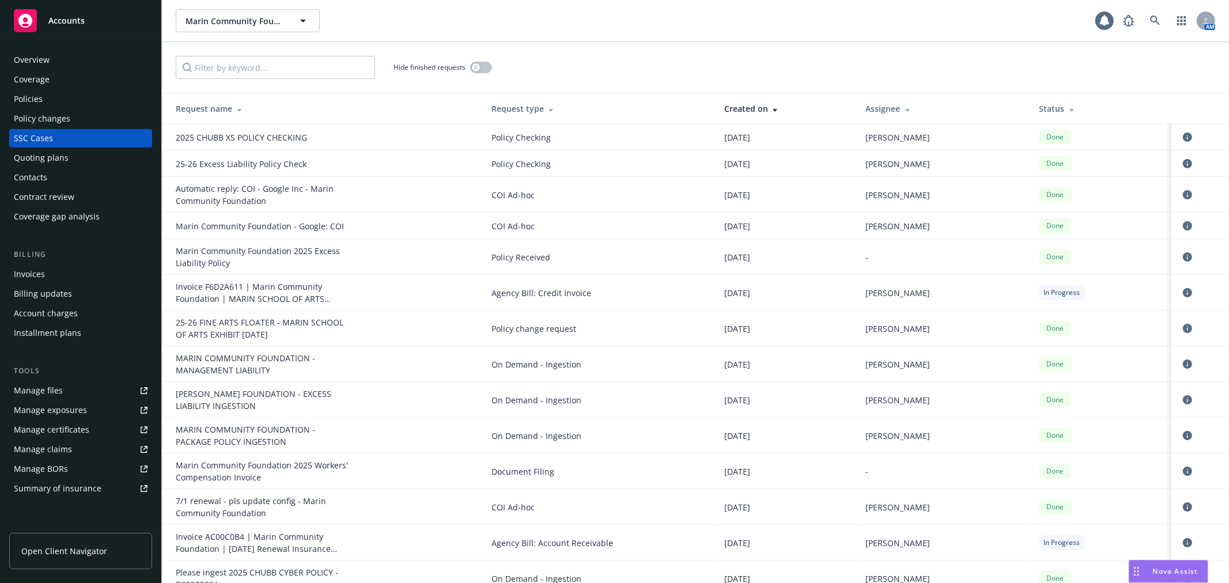
click at [81, 393] on link "Manage files" at bounding box center [80, 390] width 143 height 18
click at [93, 273] on div "Invoices" at bounding box center [81, 274] width 134 height 18
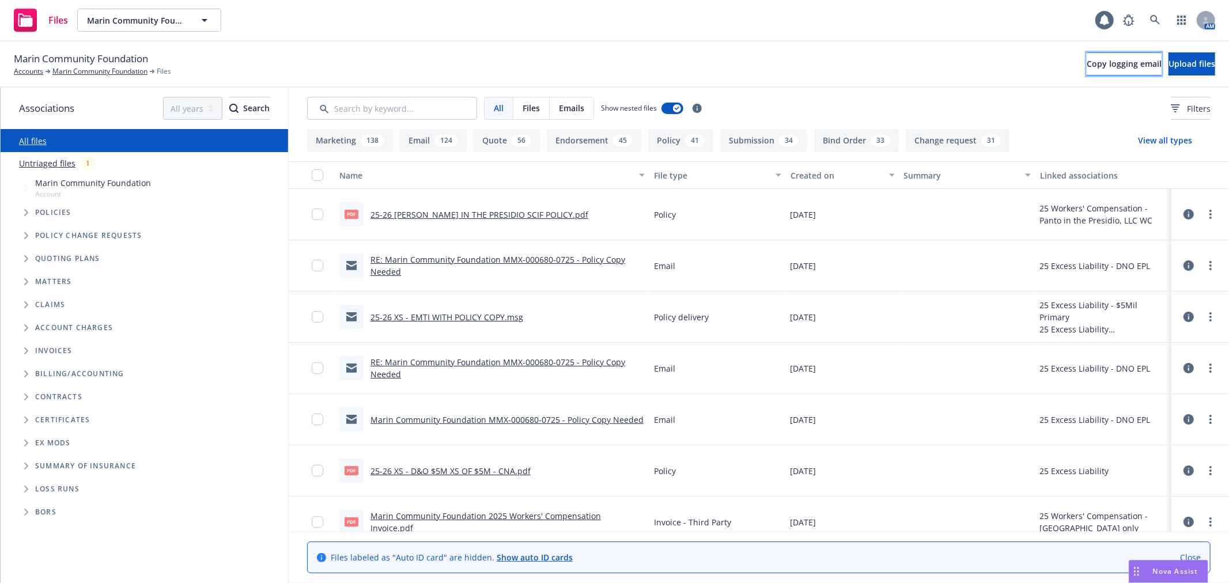
click at [1086, 54] on button "Copy logging email" at bounding box center [1123, 63] width 75 height 23
click at [1154, 23] on icon at bounding box center [1155, 20] width 10 height 10
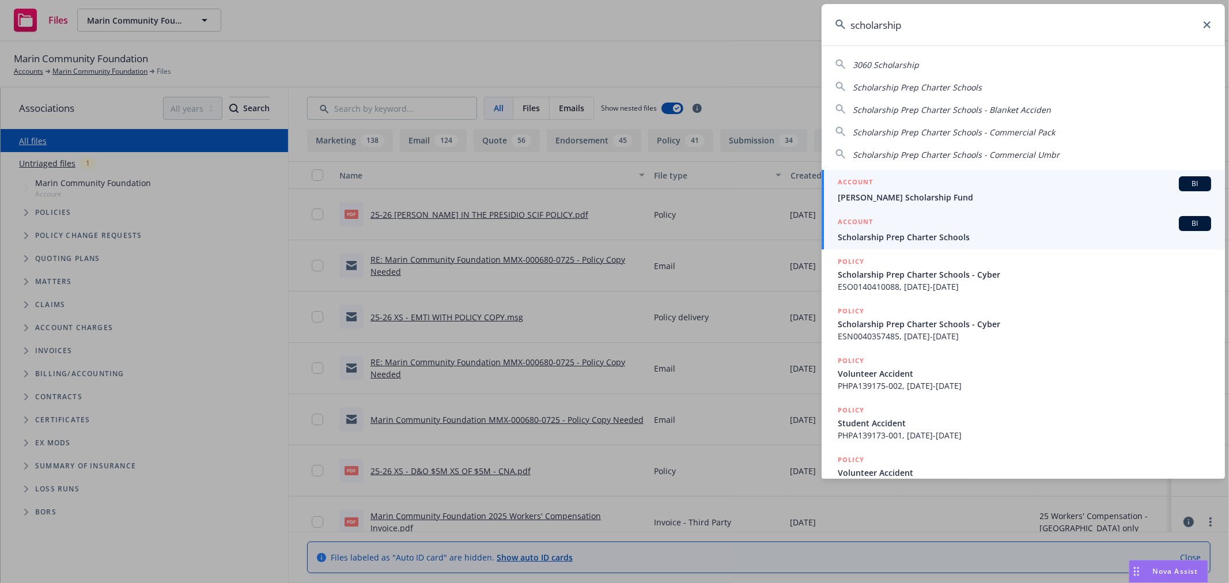
type input "scholarship"
click at [888, 232] on span "Scholarship Prep Charter Schools" at bounding box center [1024, 237] width 373 height 12
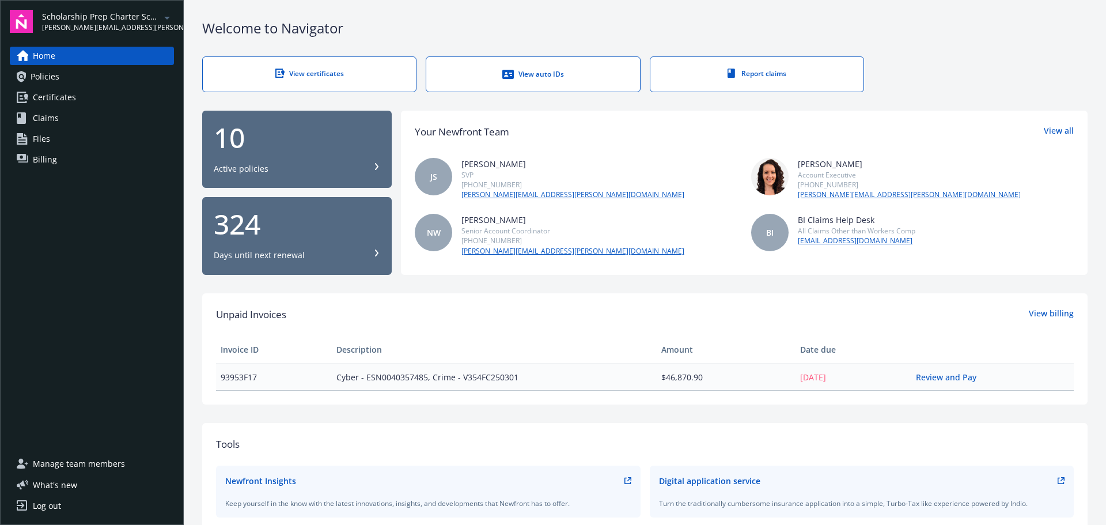
click at [97, 71] on link "Policies" at bounding box center [92, 76] width 164 height 18
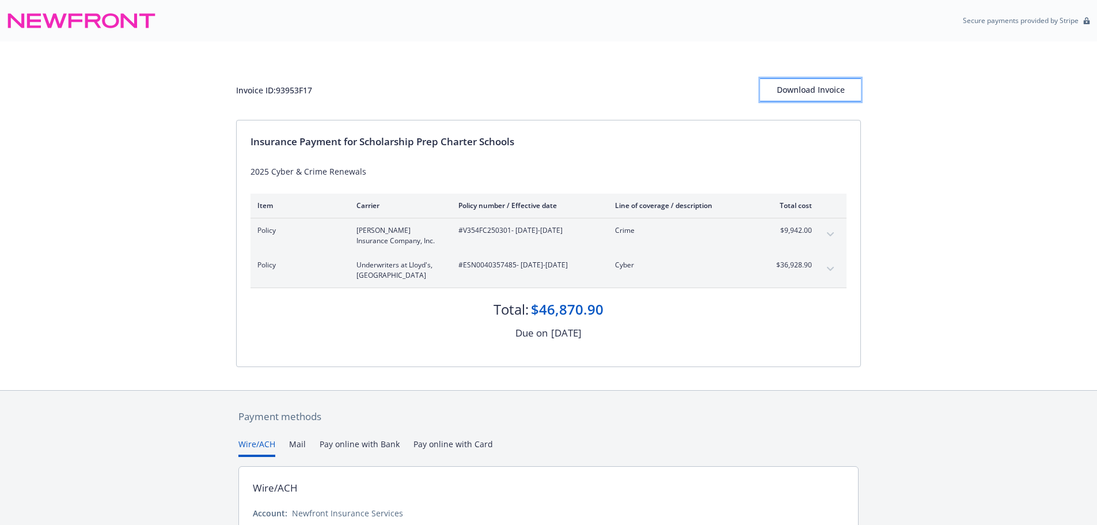
click at [812, 88] on div "Download Invoice" at bounding box center [810, 90] width 101 height 22
